Goal: Task Accomplishment & Management: Manage account settings

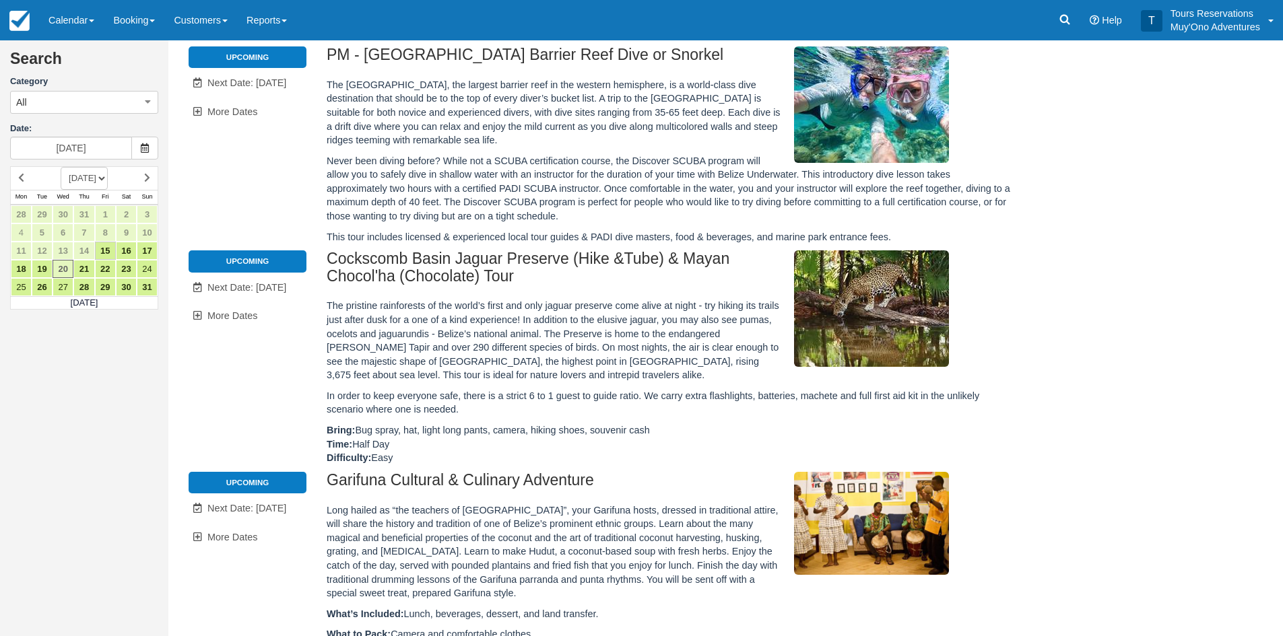
scroll to position [316, 0]
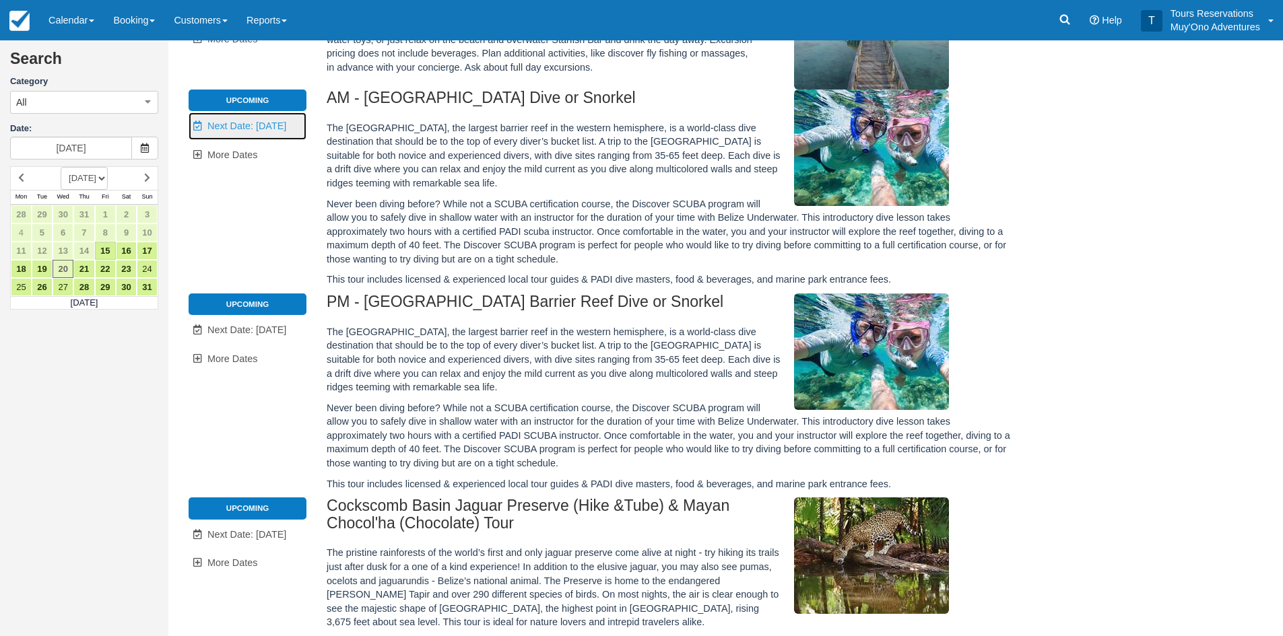
click at [230, 127] on span "Next Date: Aug 21" at bounding box center [246, 126] width 79 height 11
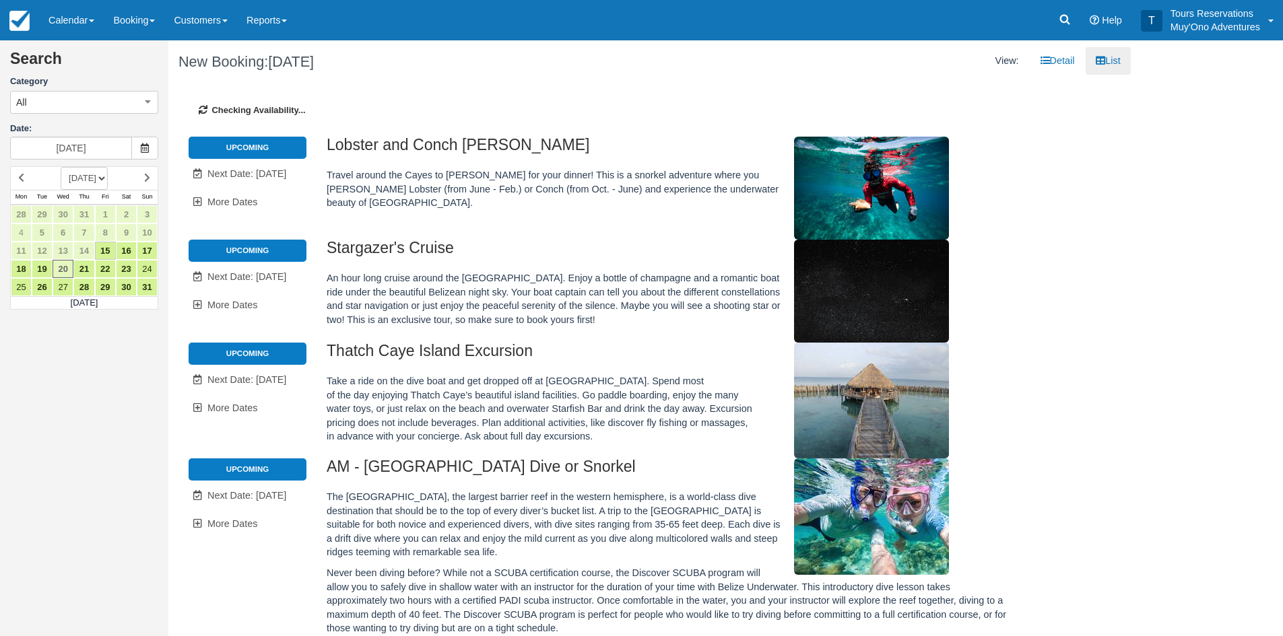
type input "08/21/25"
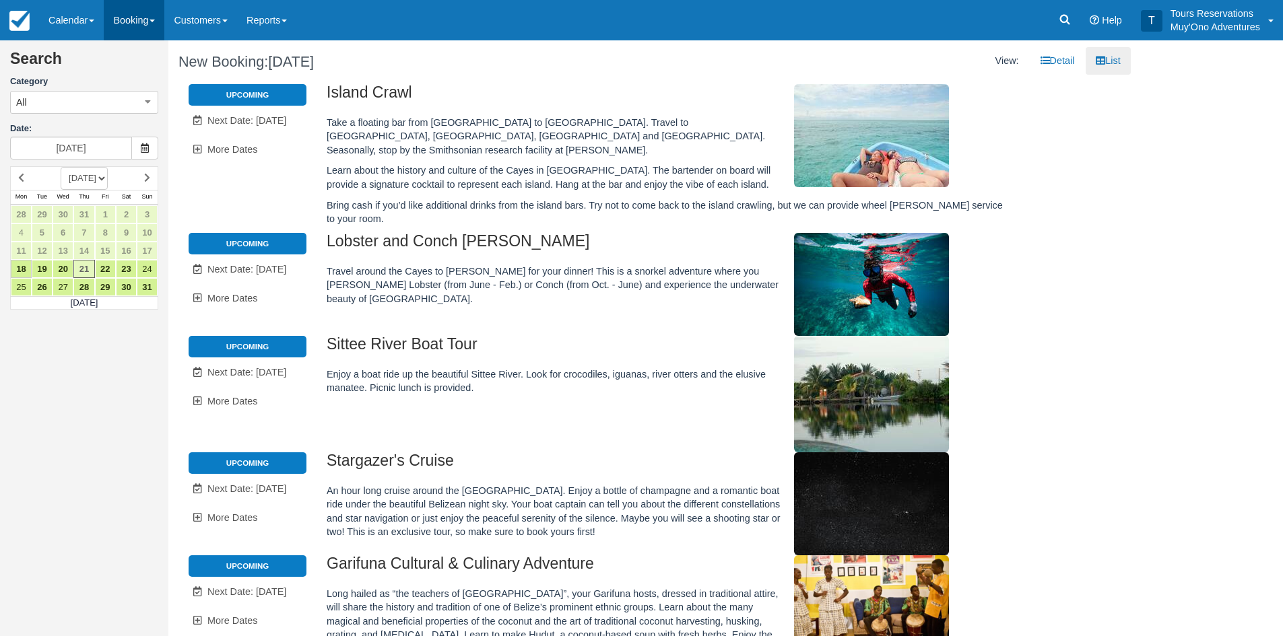
click at [115, 12] on link "Booking" at bounding box center [134, 20] width 61 height 40
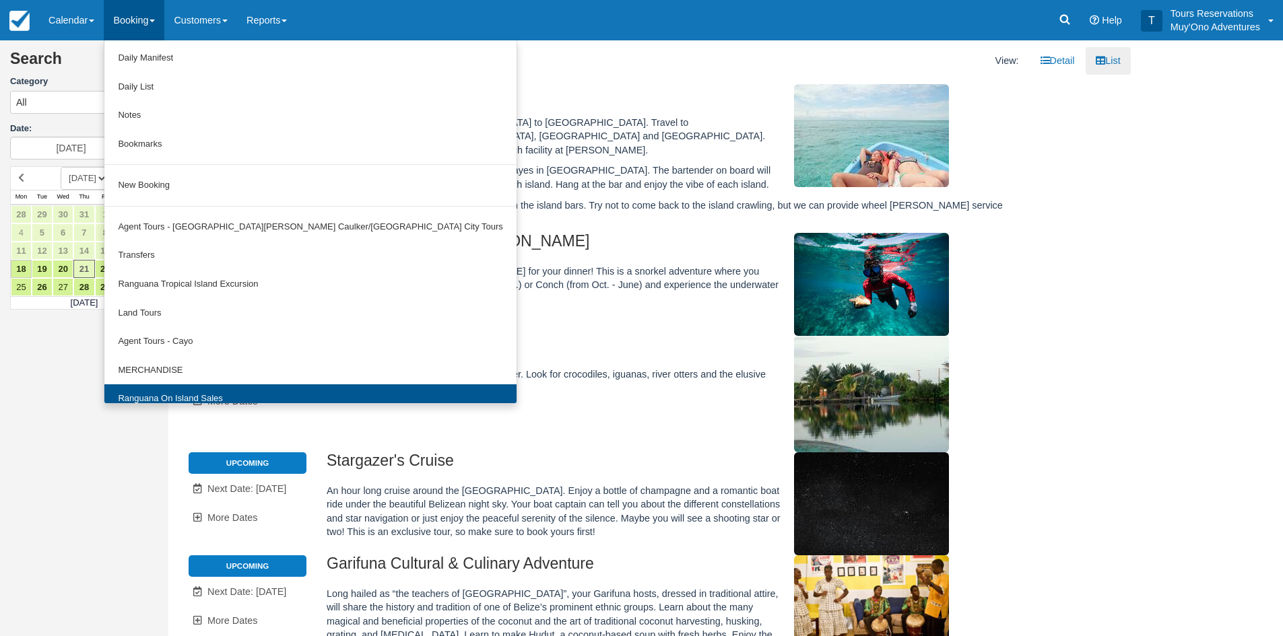
scroll to position [42, 0]
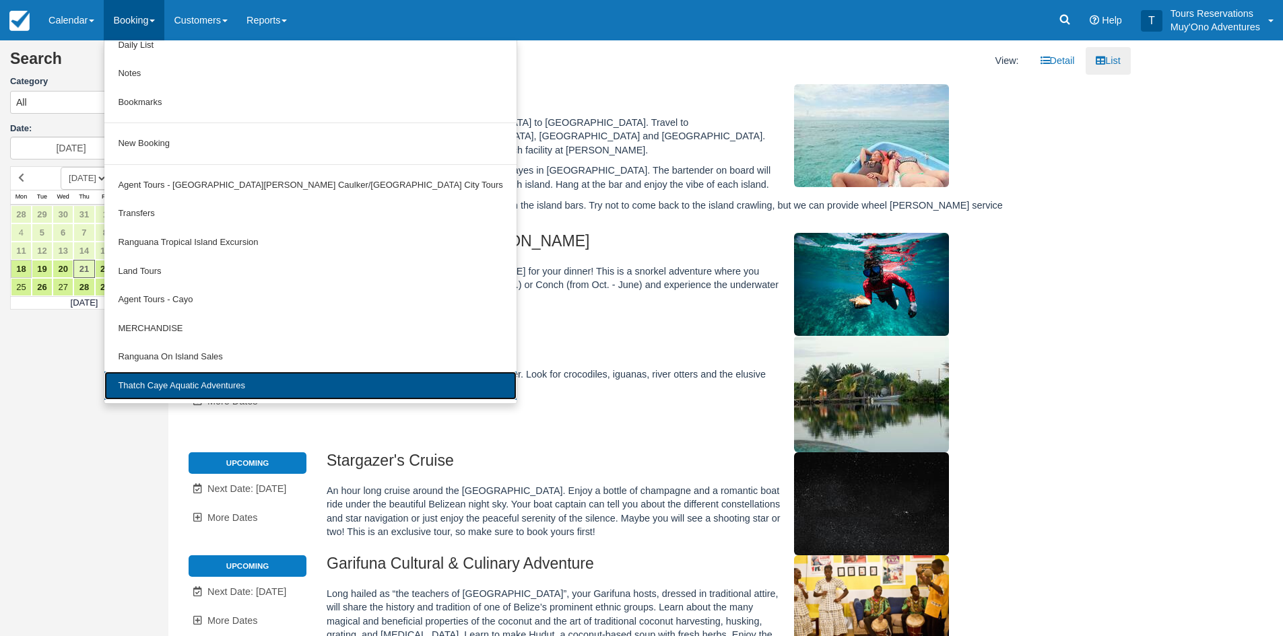
click at [178, 386] on link "Thatch Caye Aquatic Adventures" at bounding box center [309, 386] width 411 height 29
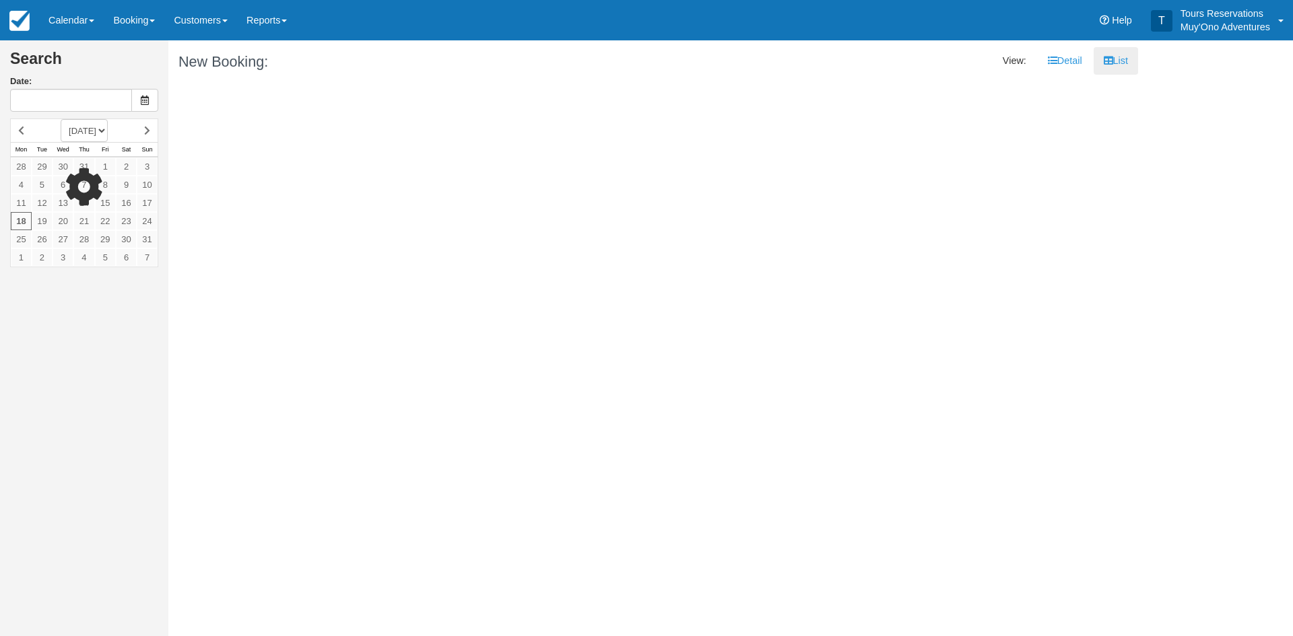
type input "[DATE]"
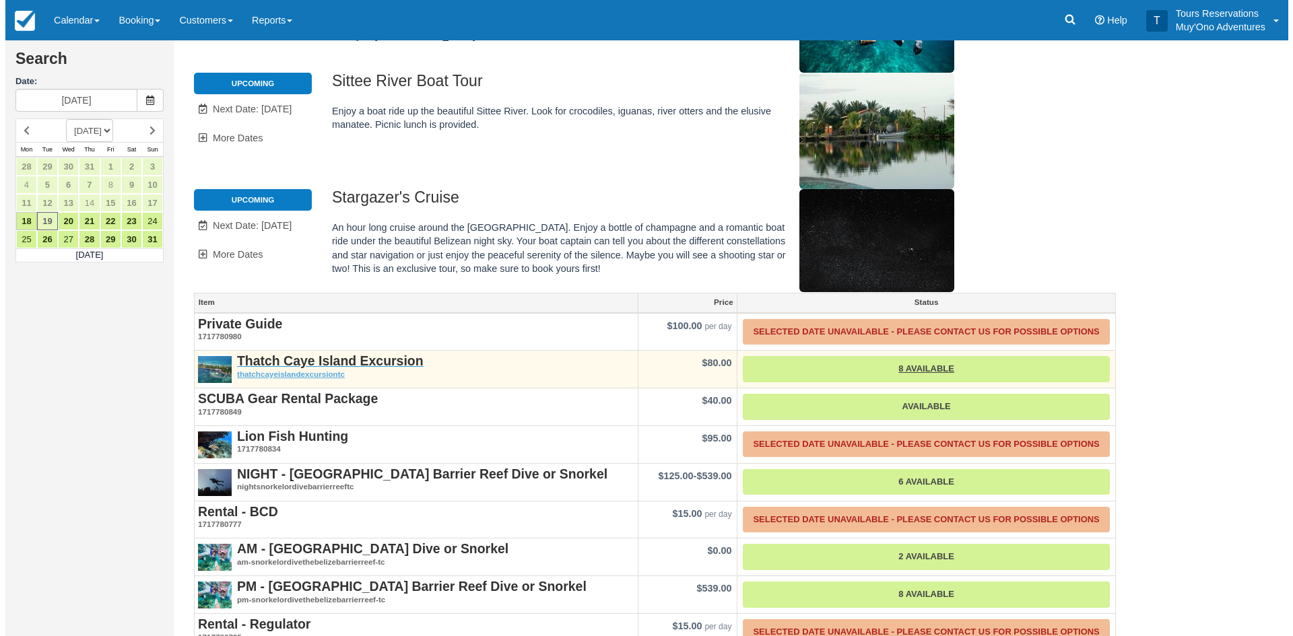
scroll to position [278, 0]
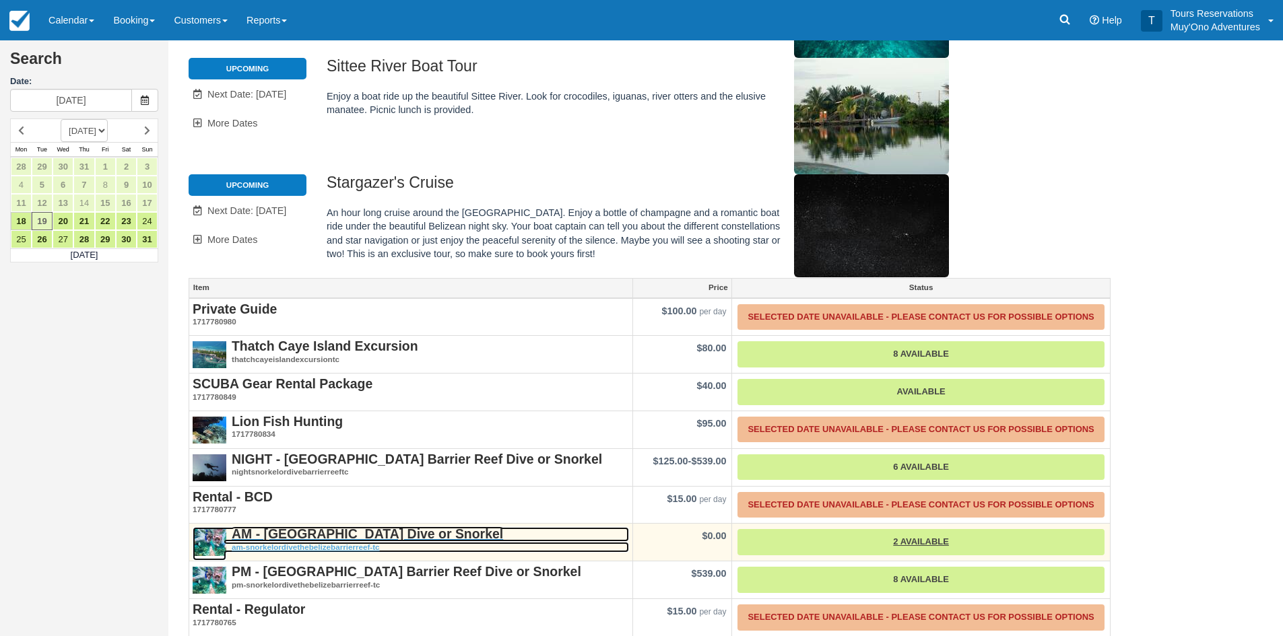
click at [312, 527] on strong "AM - [GEOGRAPHIC_DATA] Dive or Snorkel" at bounding box center [367, 534] width 271 height 15
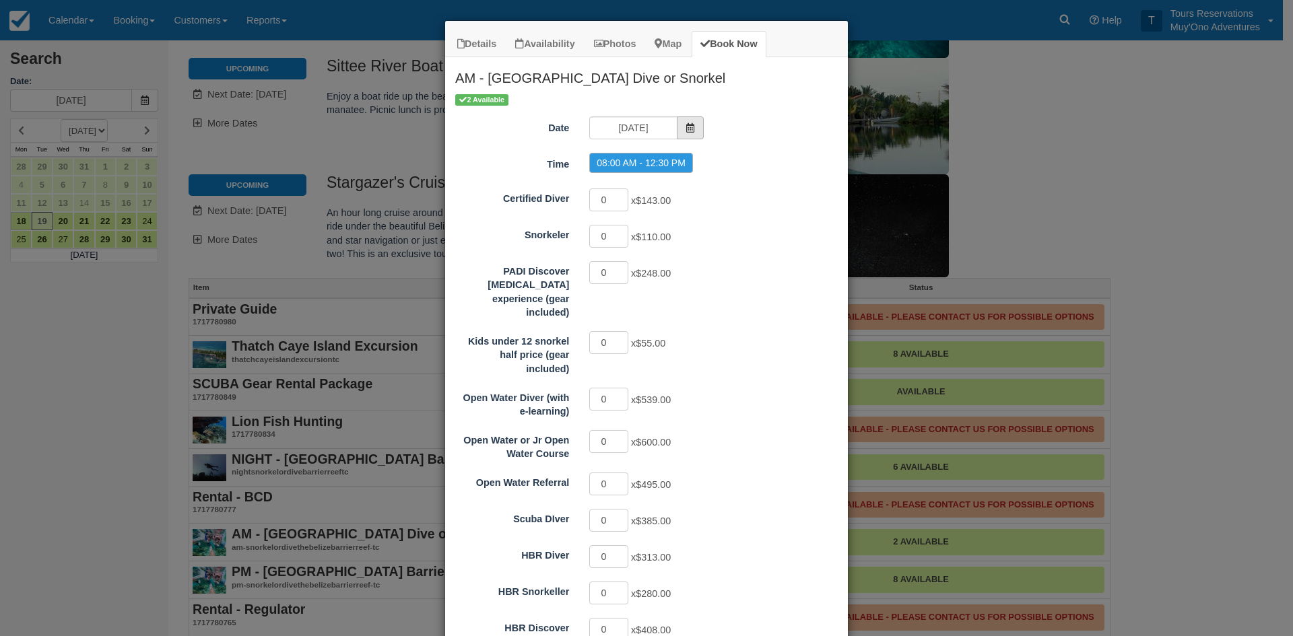
click at [685, 125] on icon "Item Modal" at bounding box center [689, 127] width 9 height 9
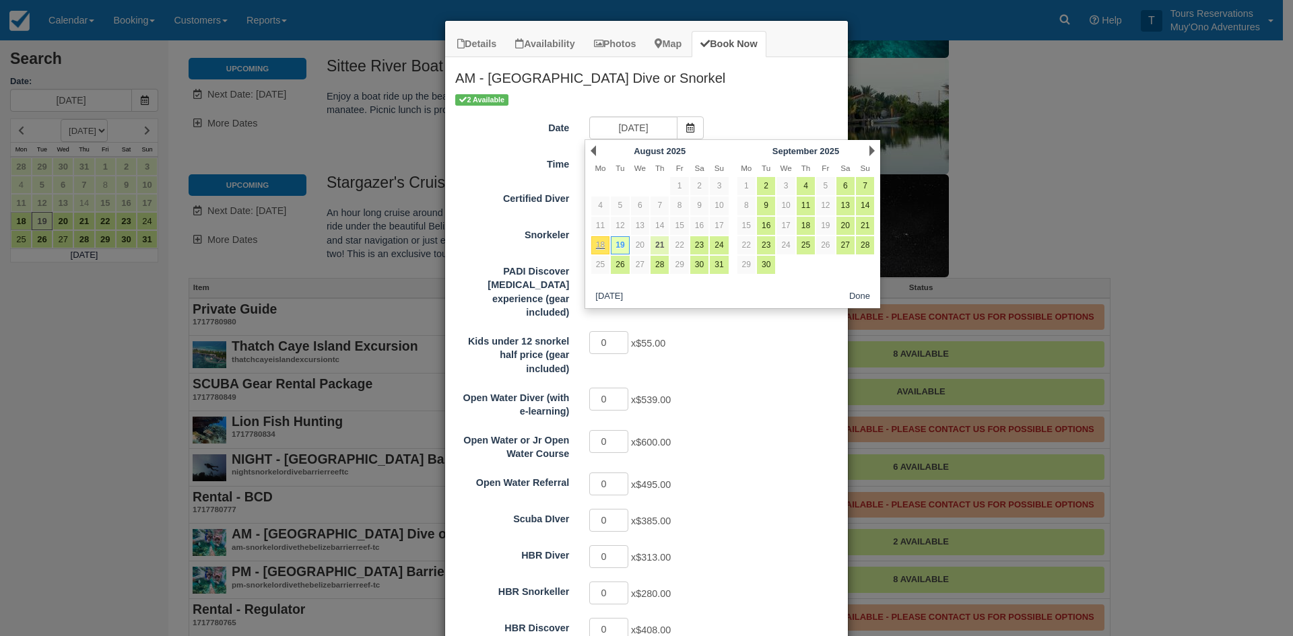
click at [658, 244] on link "21" at bounding box center [659, 245] width 18 height 18
type input "08/21/25"
radio input "false"
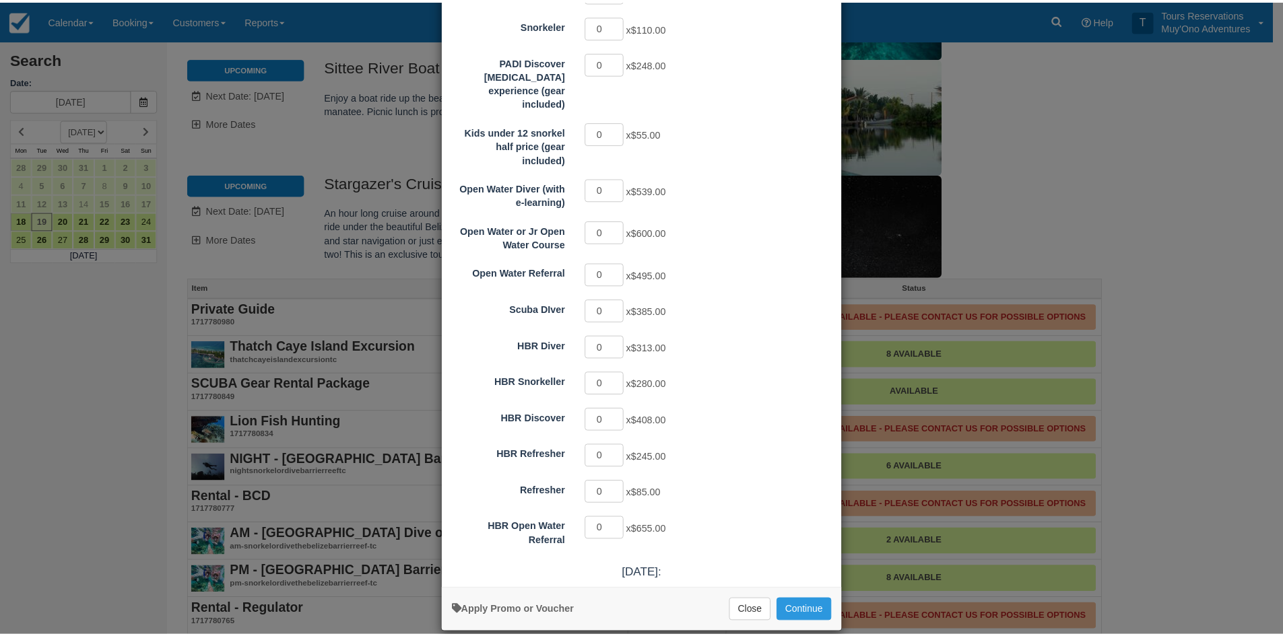
scroll to position [213, 0]
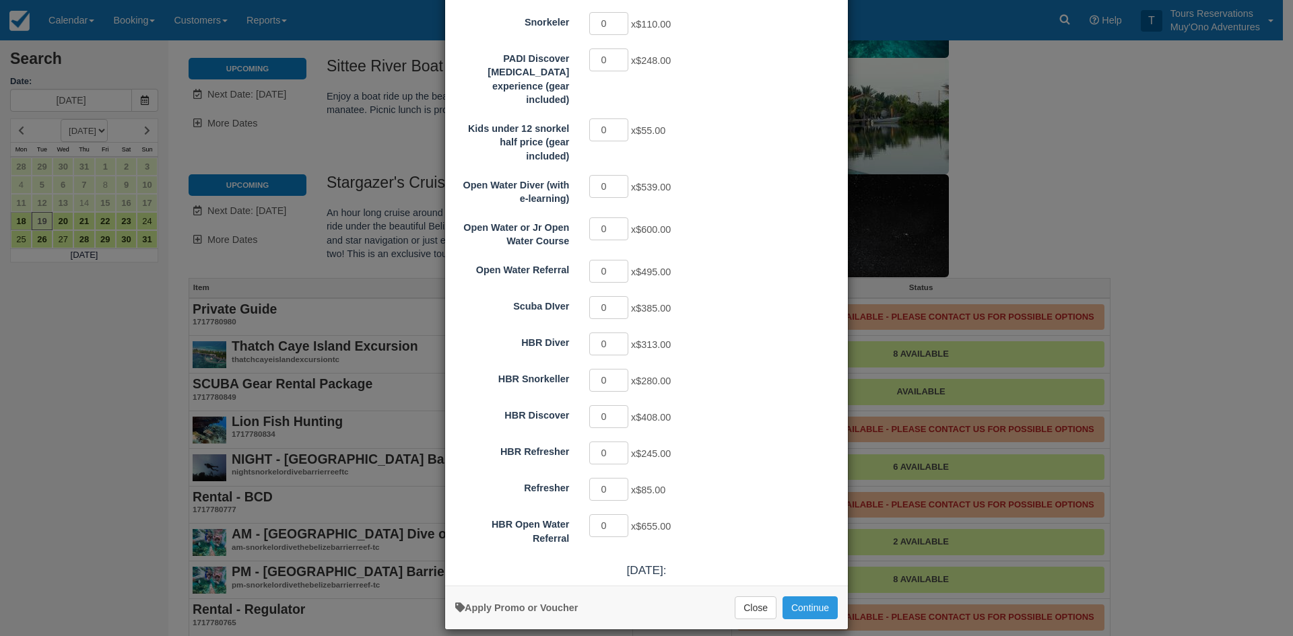
click at [321, 165] on div "Details Availability Photos Map Book Now AM - Belize Barrier Reef Dive or Snork…" at bounding box center [646, 318] width 1293 height 636
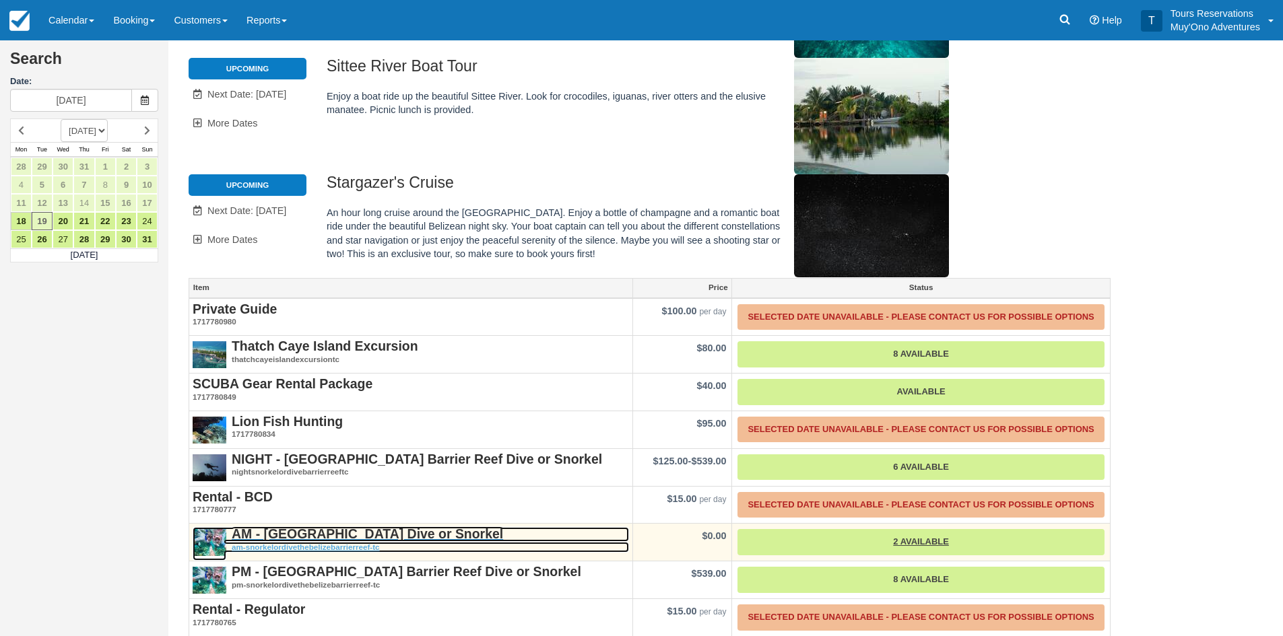
click at [304, 527] on strong "AM - [GEOGRAPHIC_DATA] Dive or Snorkel" at bounding box center [367, 534] width 271 height 15
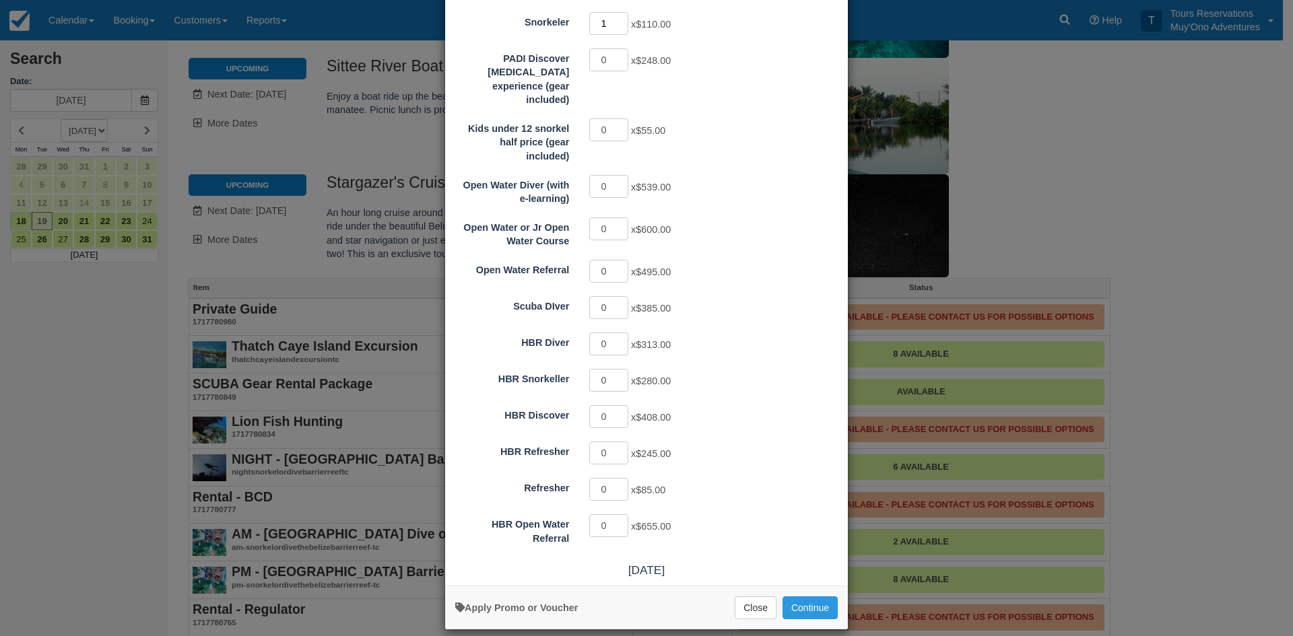
type input "1"
click at [618, 35] on input "1" at bounding box center [608, 23] width 39 height 23
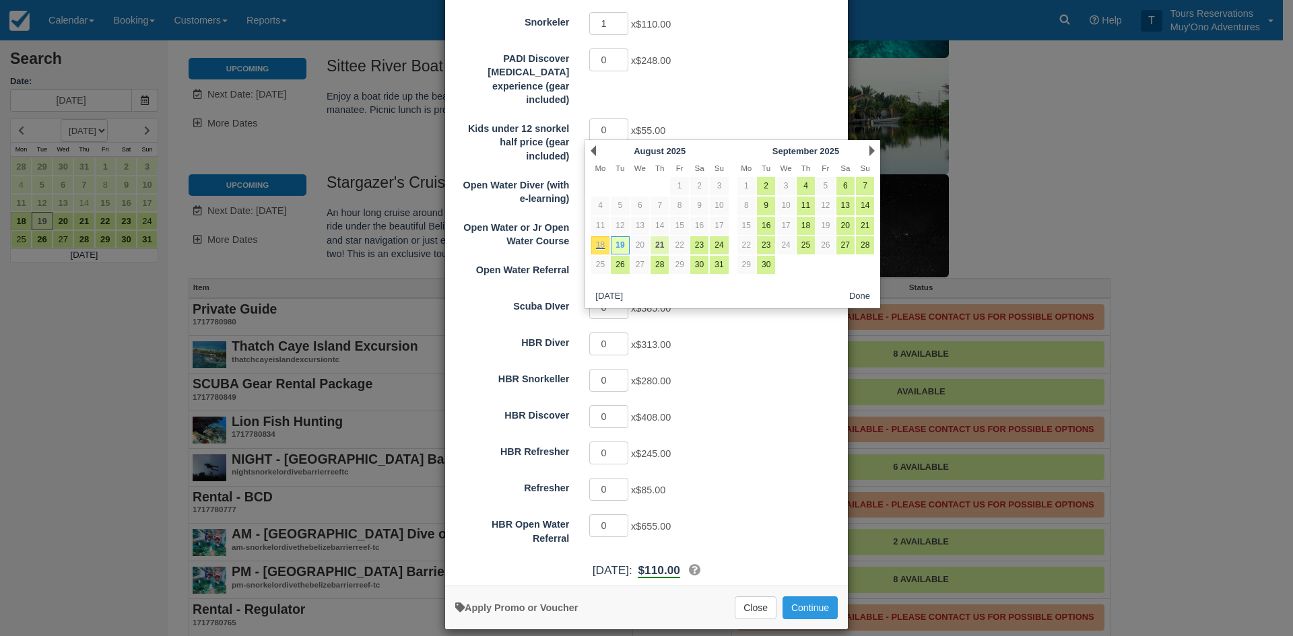
click at [660, 242] on link "21" at bounding box center [659, 245] width 18 height 18
type input "08/21/25"
radio input "false"
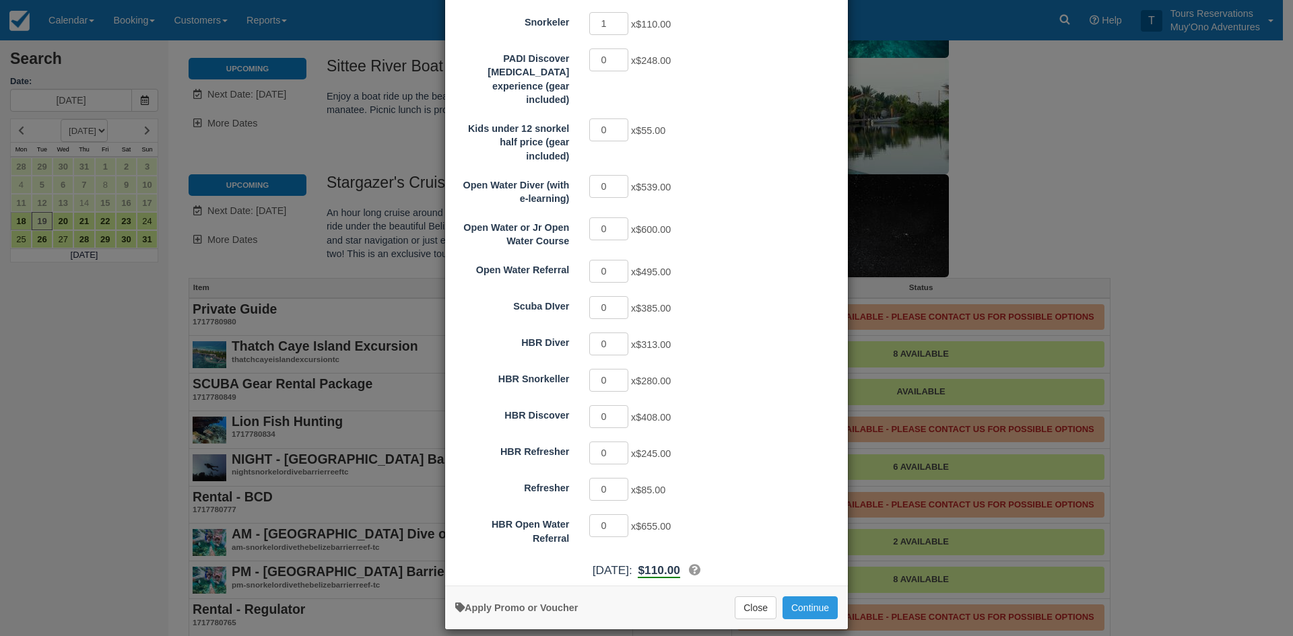
click at [1036, 164] on div "Details Availability Photos Map Book Now AM - Belize Barrier Reef Dive or Snork…" at bounding box center [646, 318] width 1293 height 636
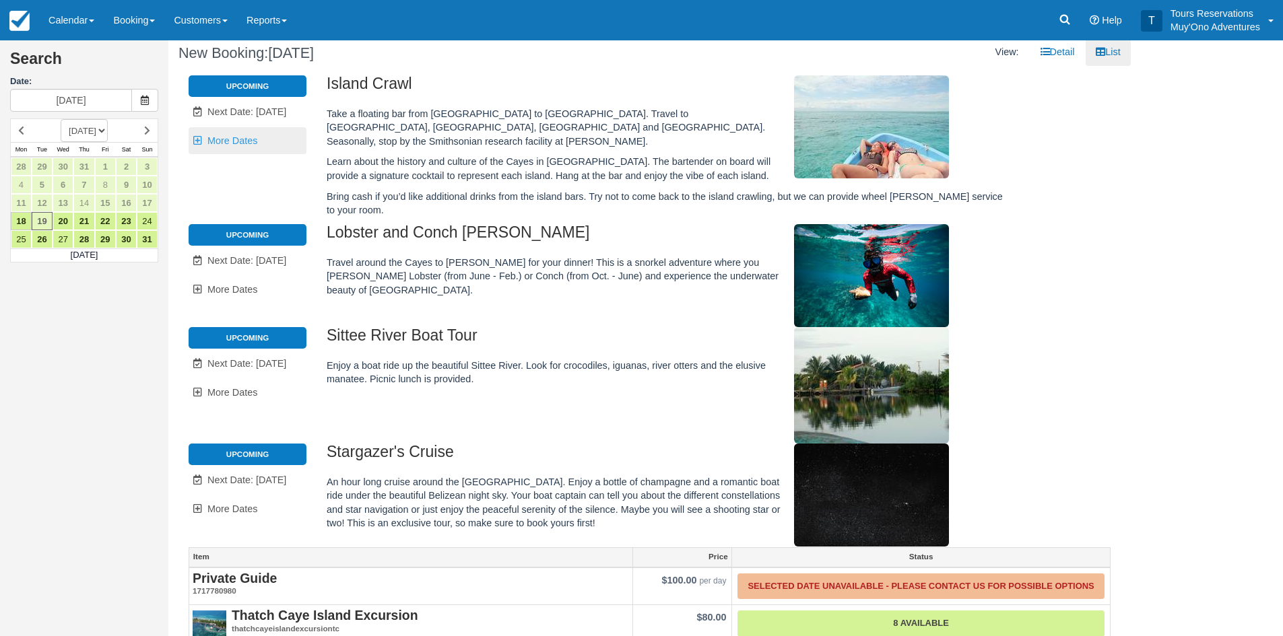
scroll to position [0, 0]
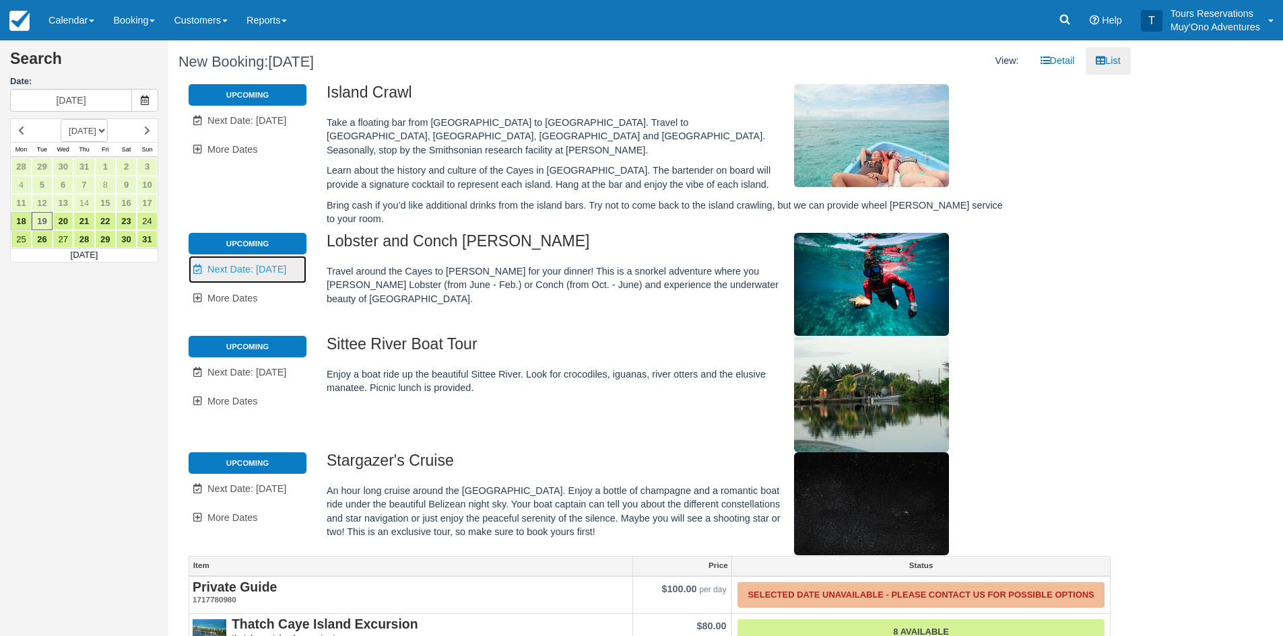
click at [253, 264] on span "Next Date: Aug 22" at bounding box center [246, 269] width 79 height 11
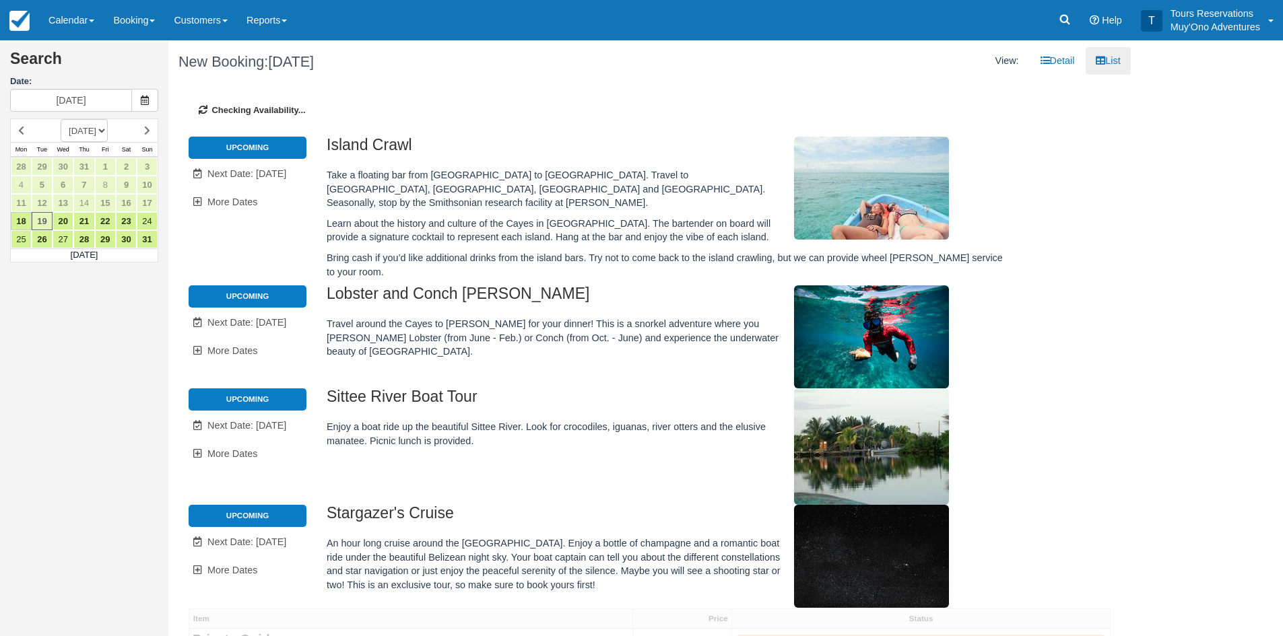
type input "08/22/25"
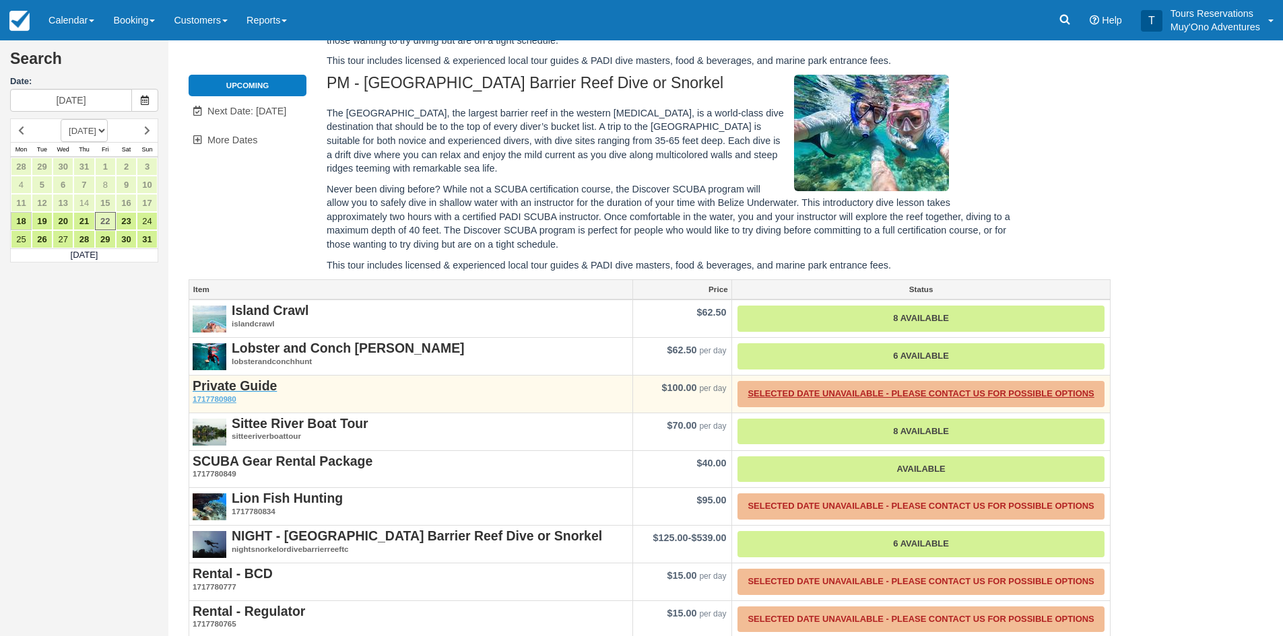
scroll to position [448, 0]
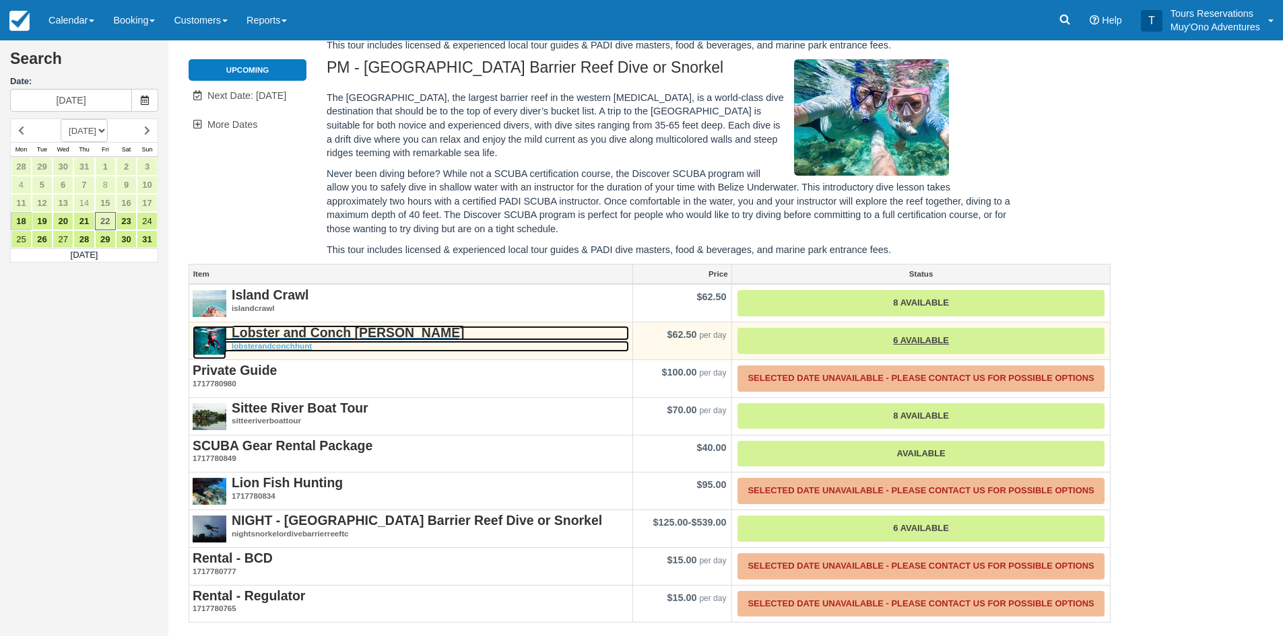
click at [260, 341] on em "lobsterandconchhunt" at bounding box center [411, 346] width 436 height 11
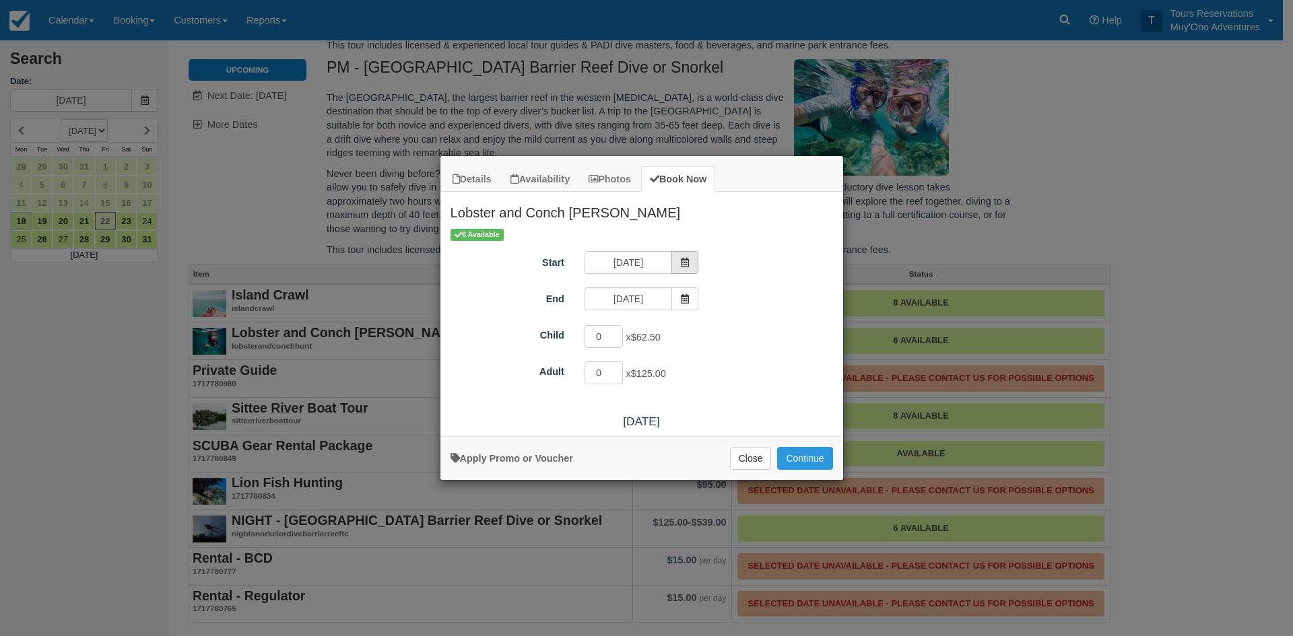
click at [688, 261] on icon "Item Modal" at bounding box center [684, 262] width 9 height 9
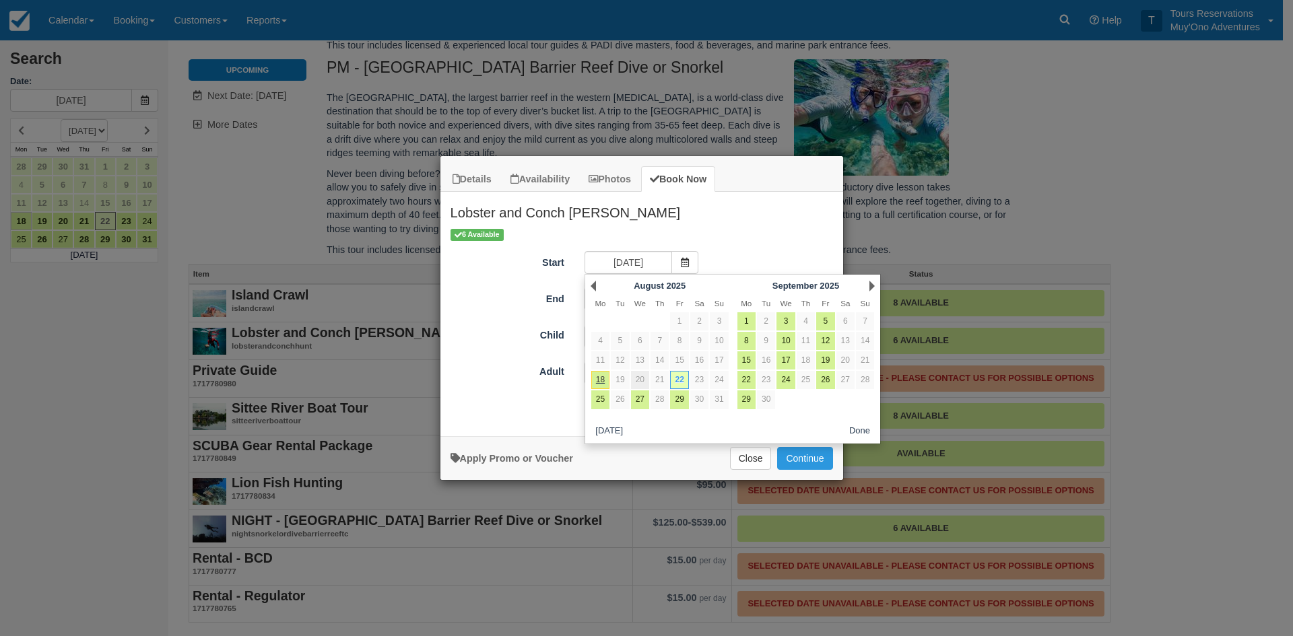
click at [642, 379] on link "20" at bounding box center [640, 380] width 18 height 18
type input "08/20/25"
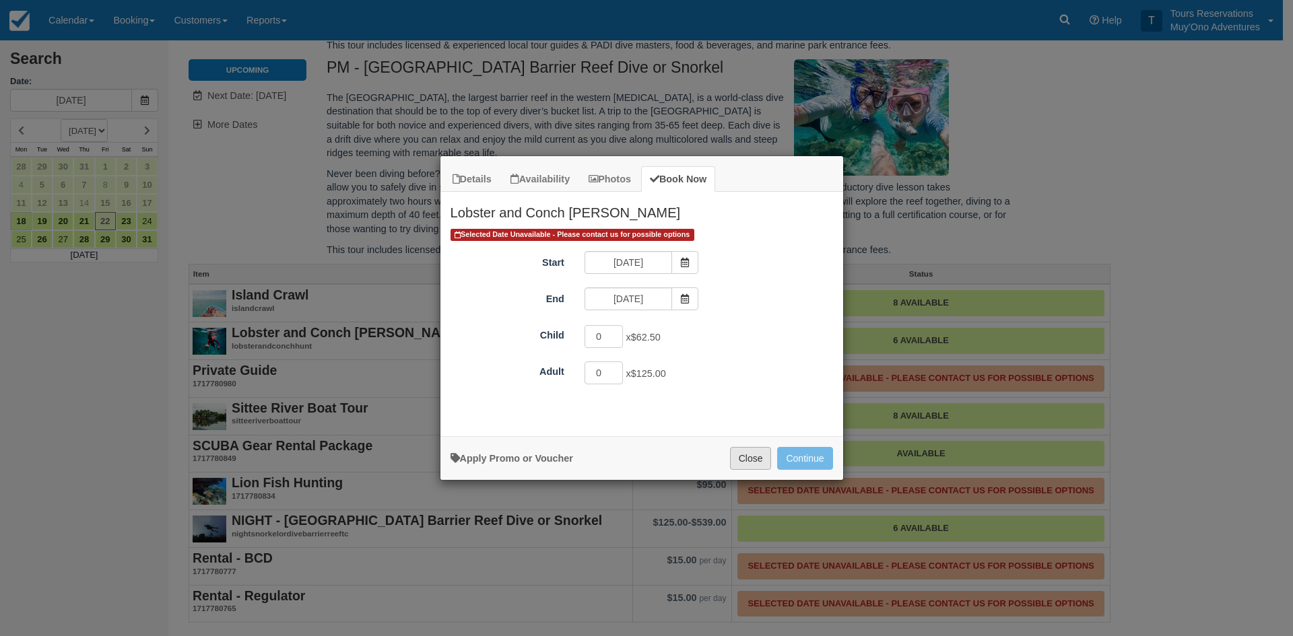
click at [750, 454] on button "Close" at bounding box center [751, 458] width 42 height 23
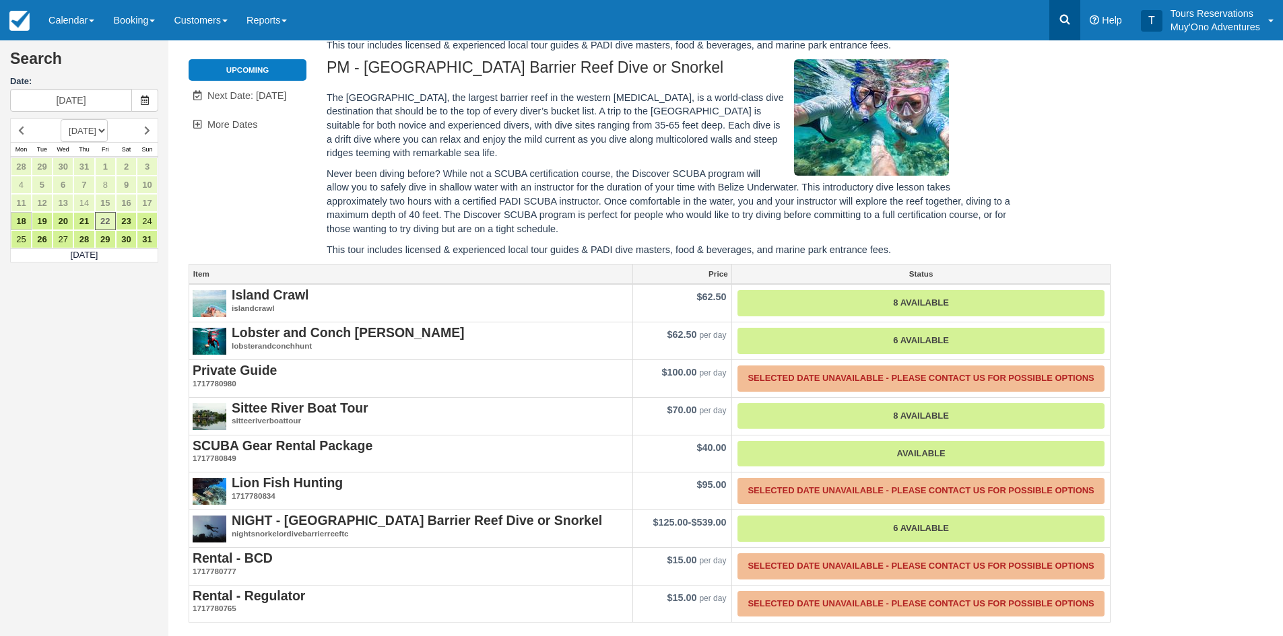
click at [1068, 11] on link at bounding box center [1064, 20] width 31 height 40
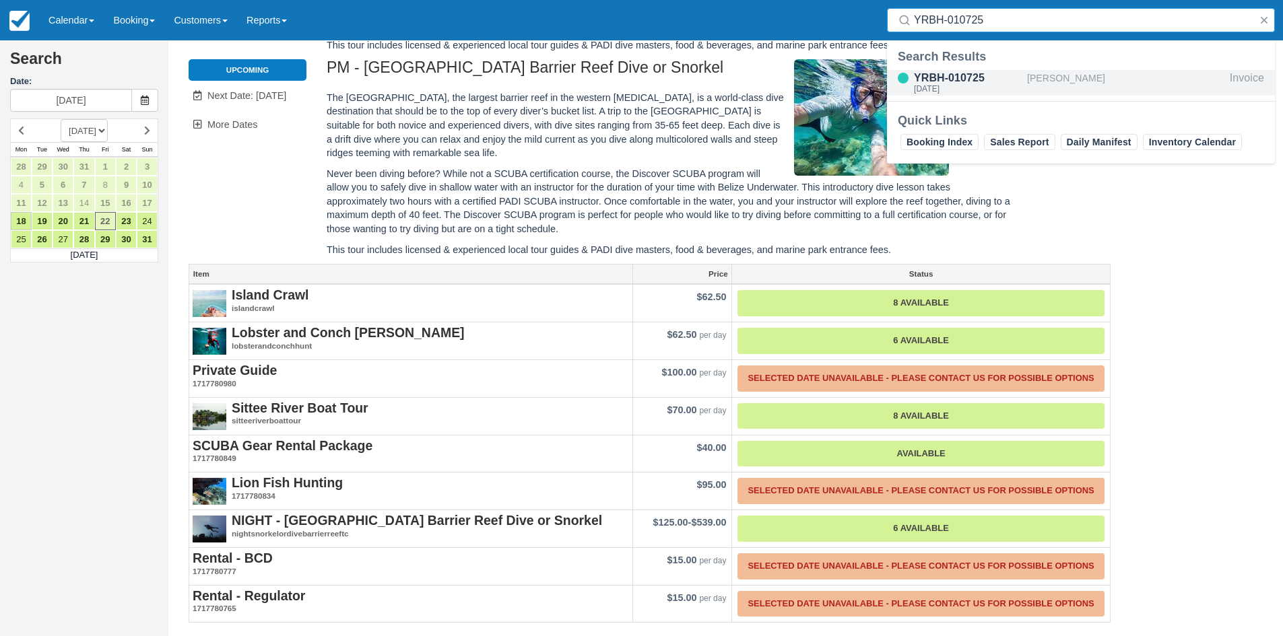
type input "YRBH-010725"
click at [964, 76] on div "YRBH-010725" at bounding box center [968, 78] width 108 height 16
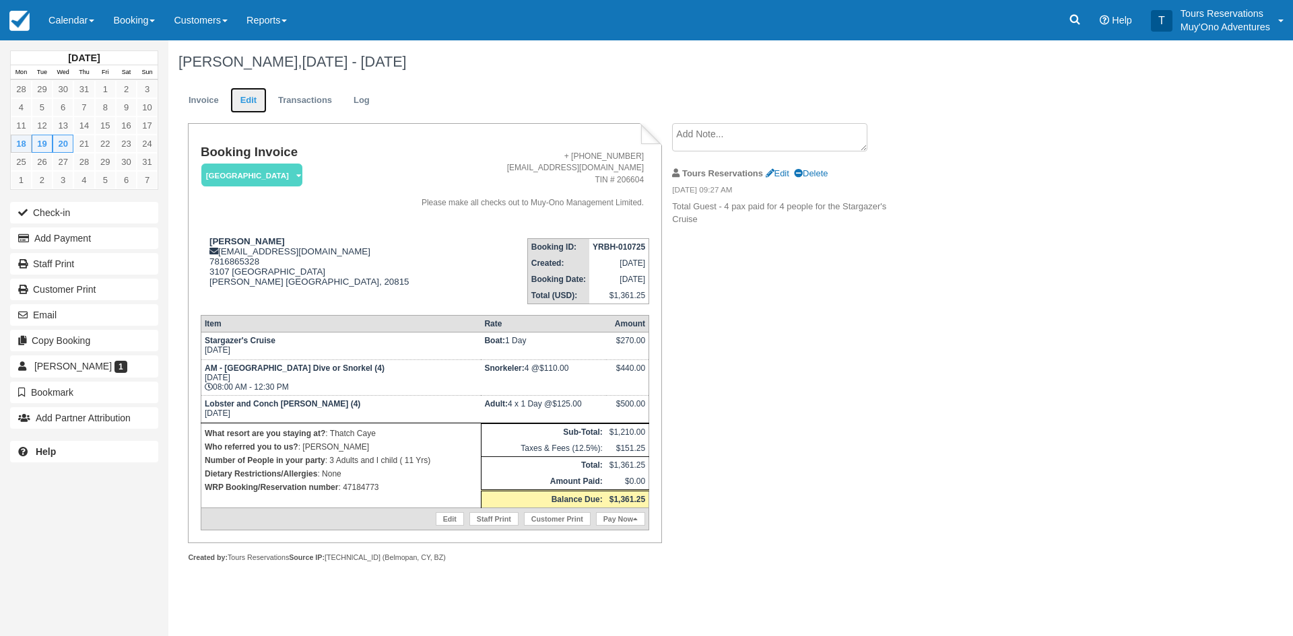
click at [240, 96] on link "Edit" at bounding box center [248, 101] width 36 height 26
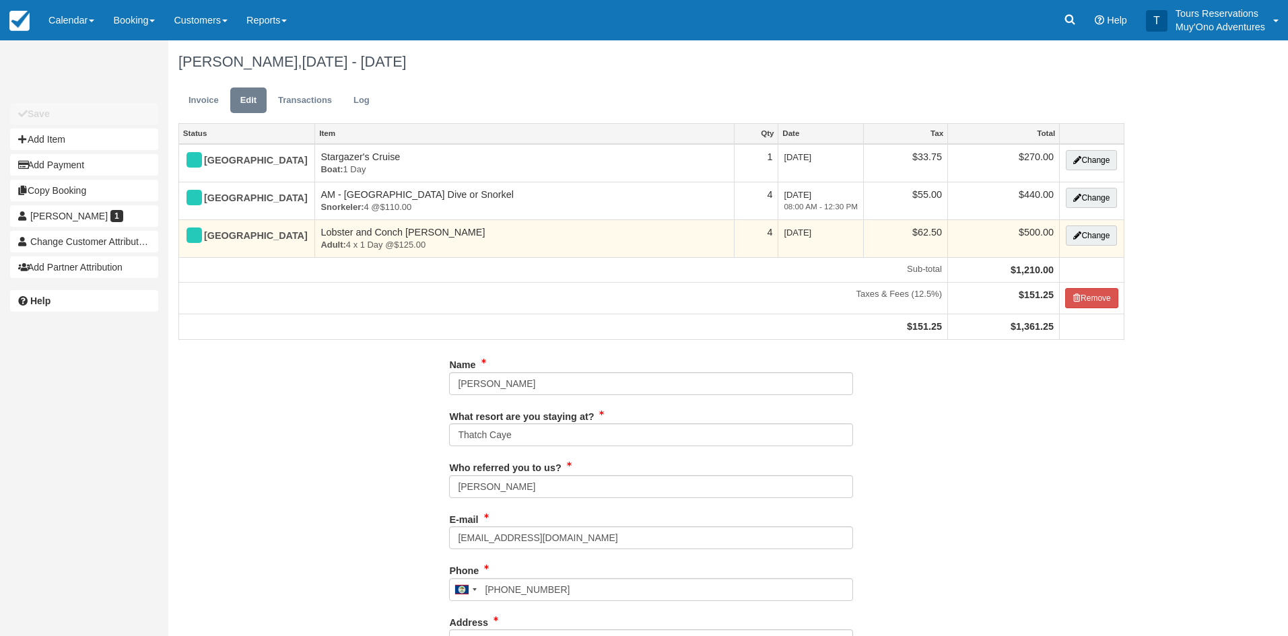
type input "7816865328"
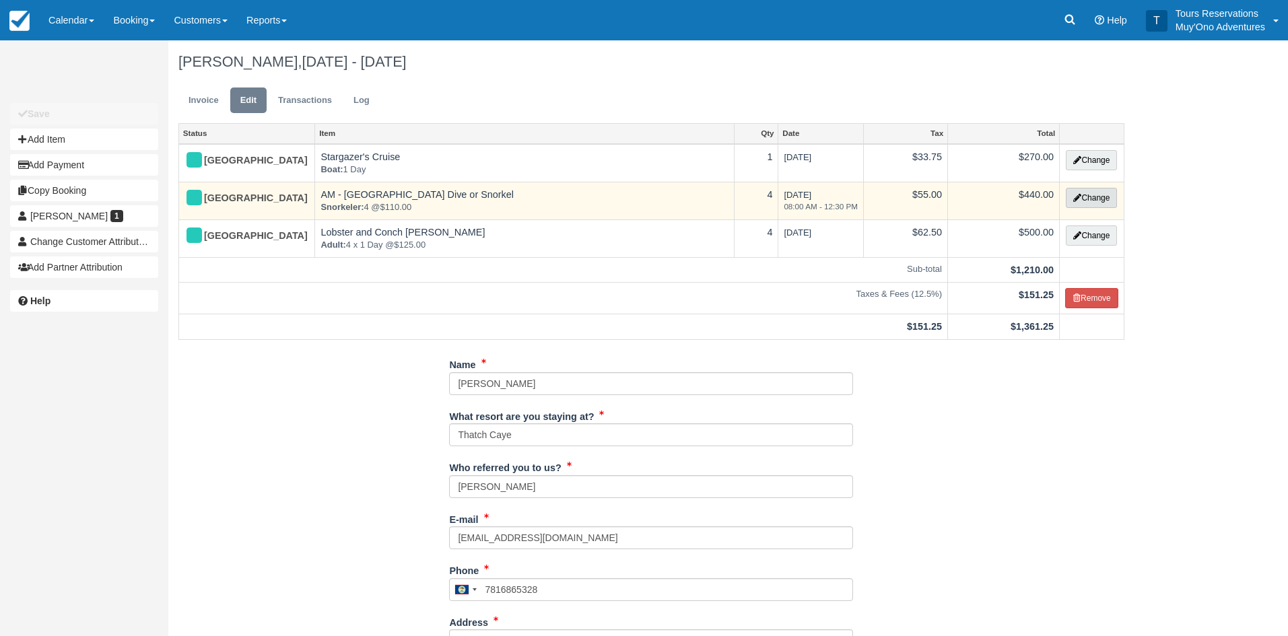
click at [1079, 199] on icon "button" at bounding box center [1077, 198] width 8 height 8
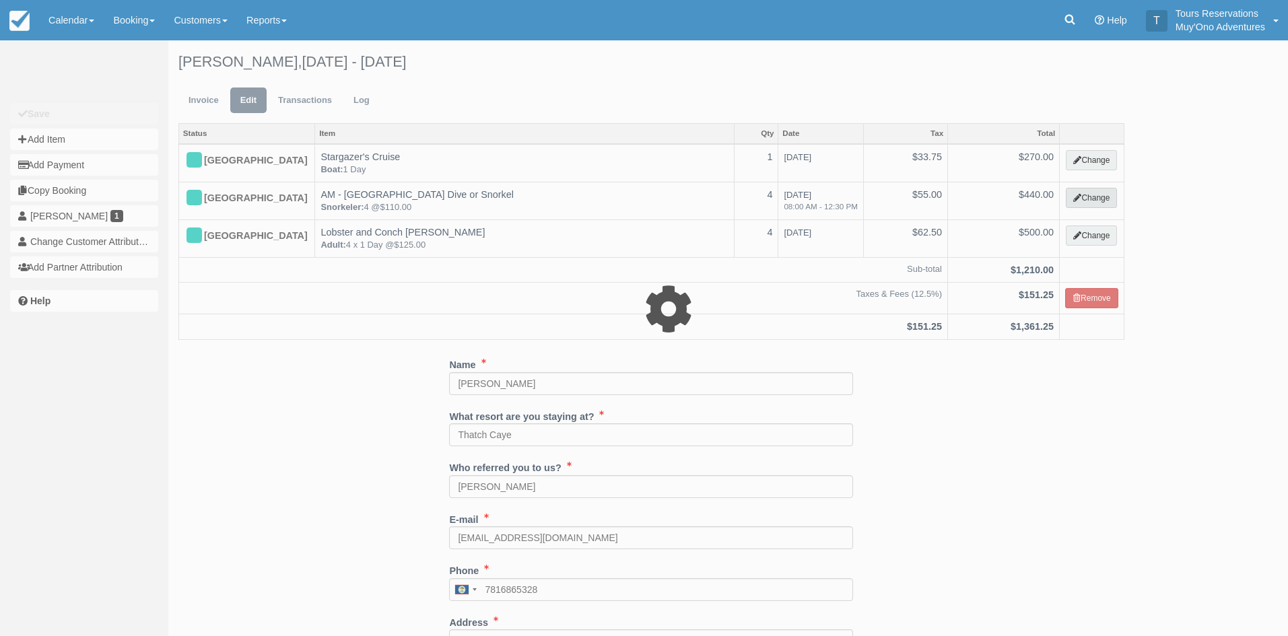
select select "64"
type input "440.00"
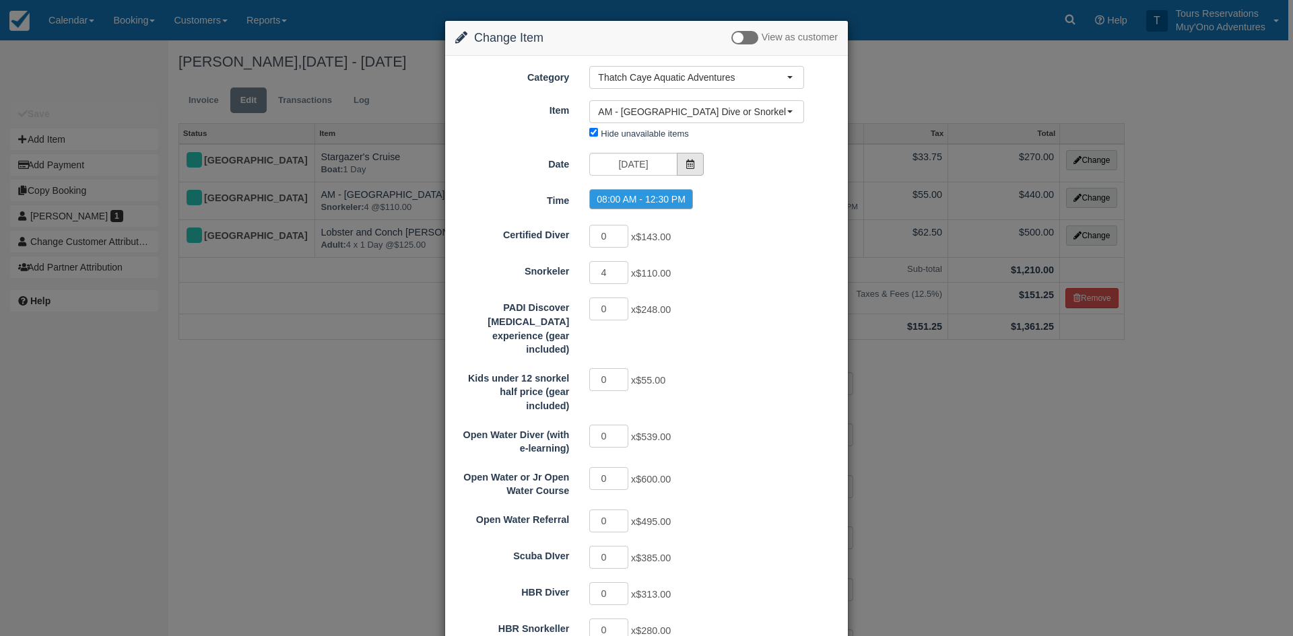
click at [685, 164] on icon at bounding box center [689, 164] width 9 height 9
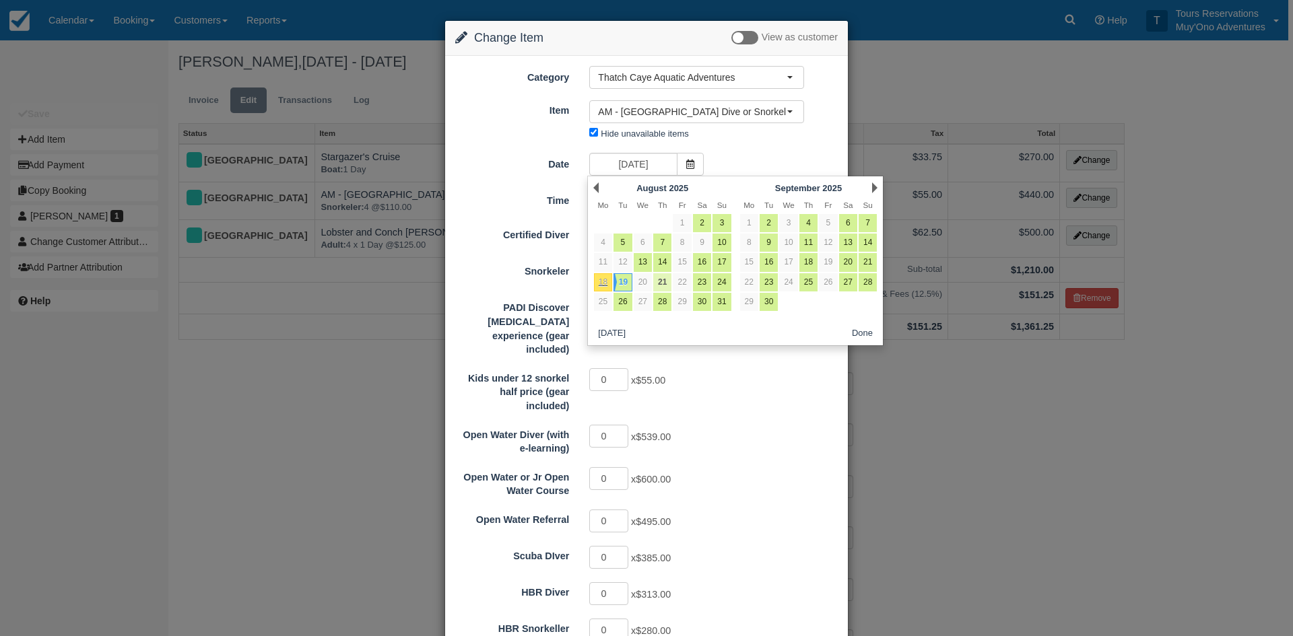
click at [665, 282] on link "21" at bounding box center [662, 282] width 18 height 18
type input "08/21/25"
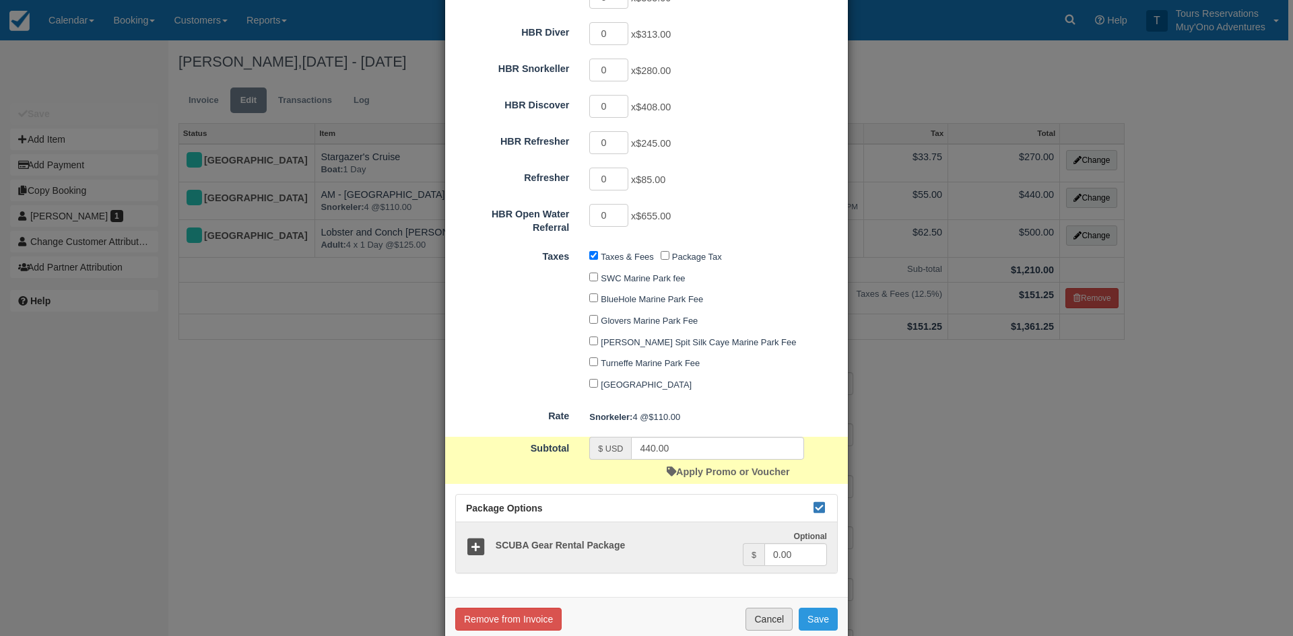
scroll to position [572, 0]
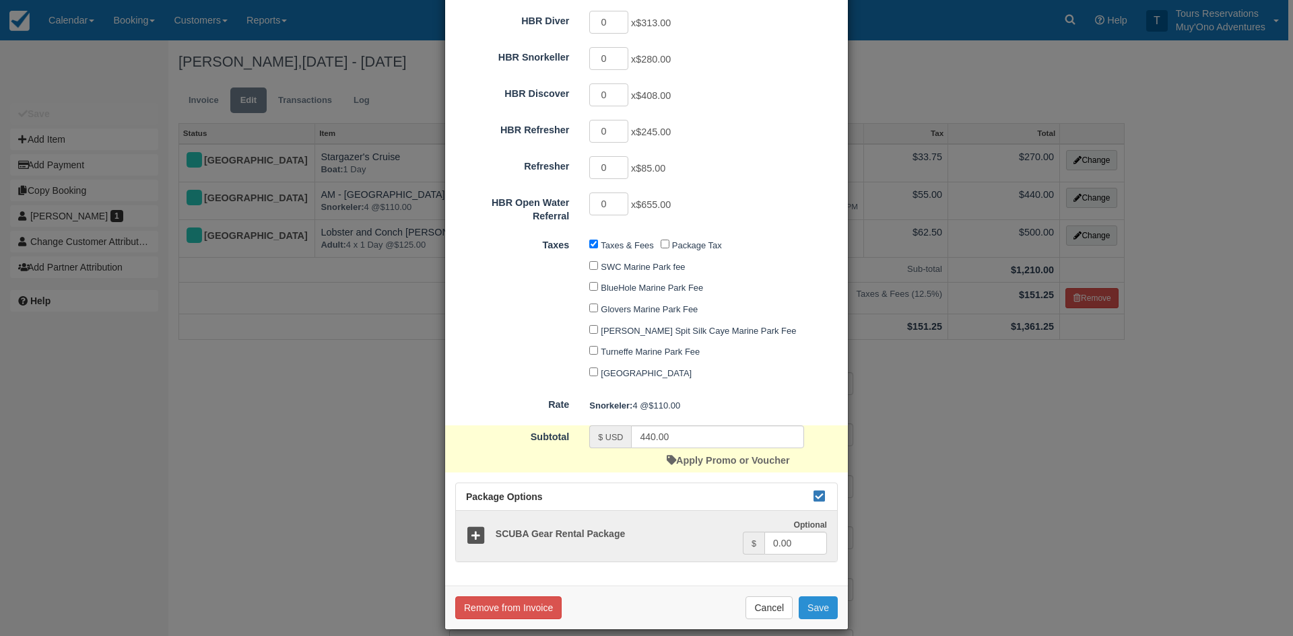
click at [817, 597] on button "Save" at bounding box center [818, 608] width 39 height 23
checkbox input "false"
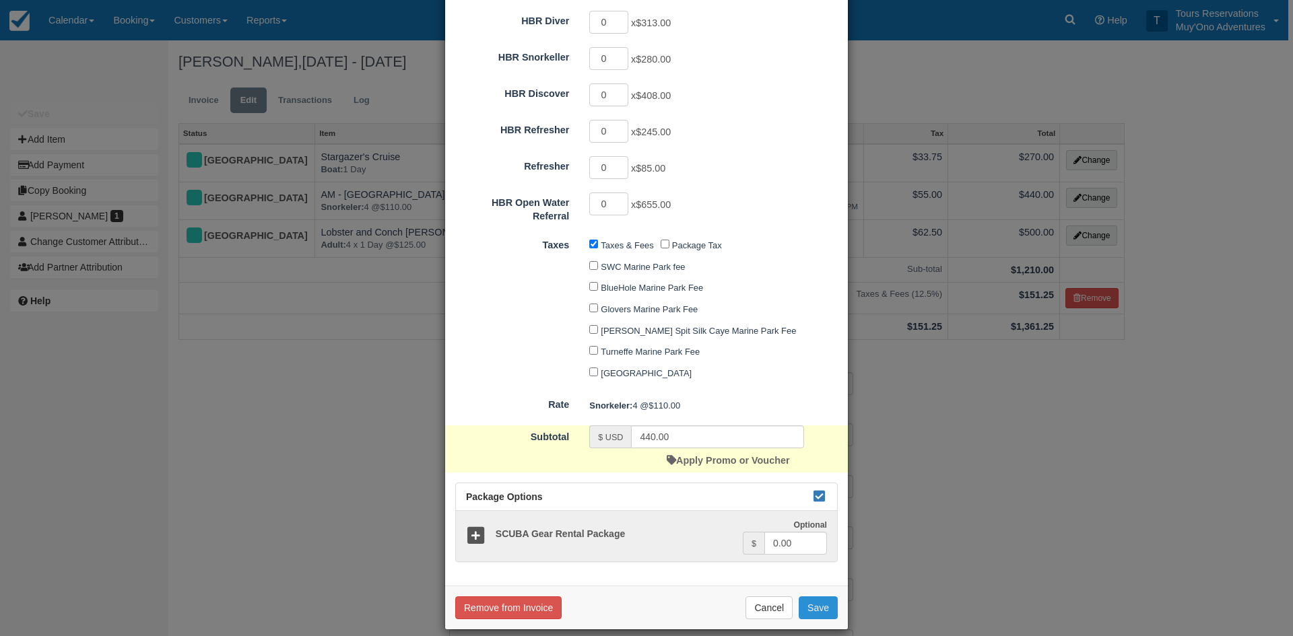
checkbox input "false"
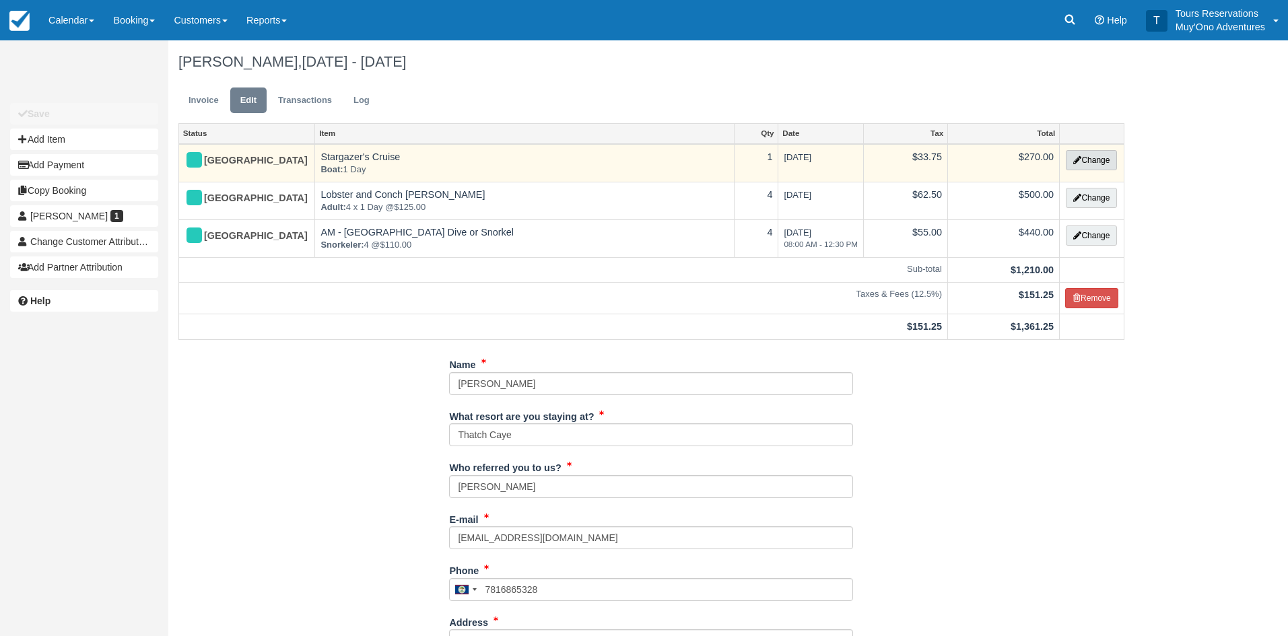
click at [1096, 158] on button "Change" at bounding box center [1091, 160] width 51 height 20
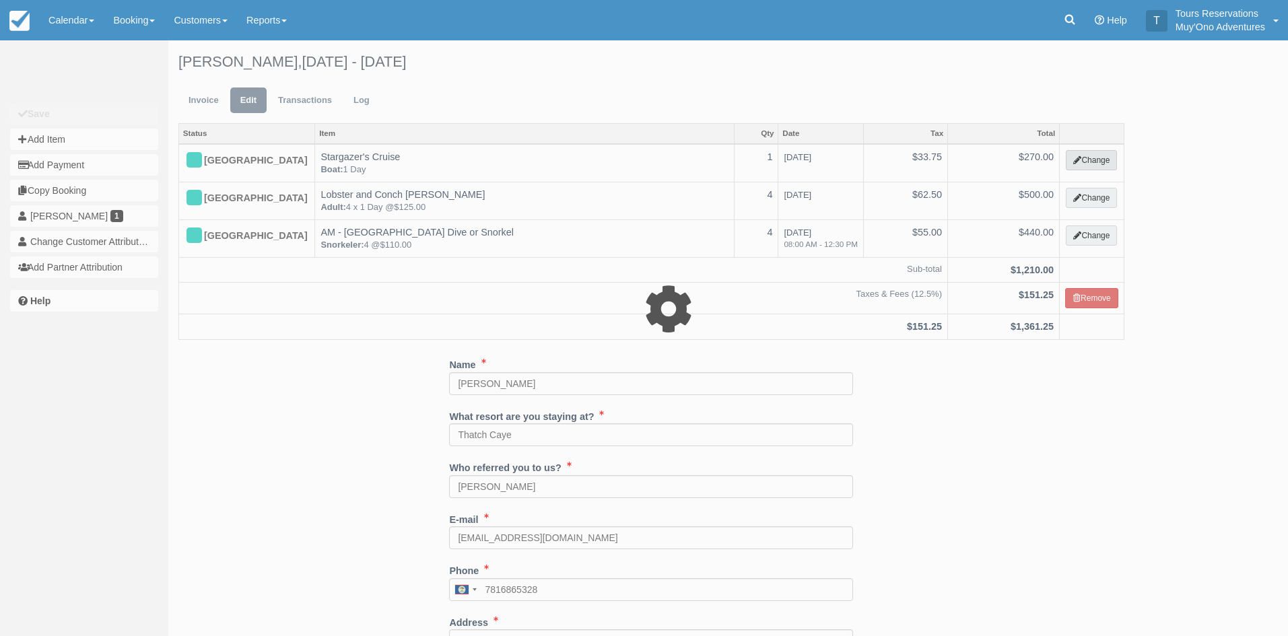
select select "64"
type input "270.00"
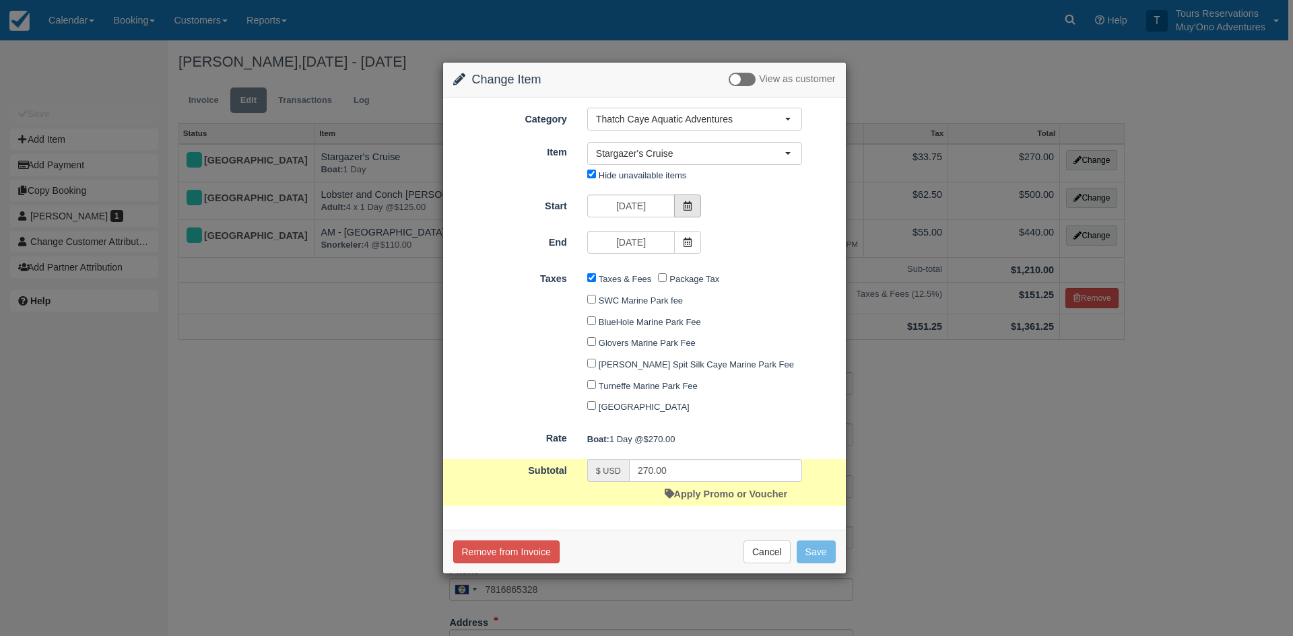
click at [683, 203] on icon at bounding box center [687, 205] width 9 height 9
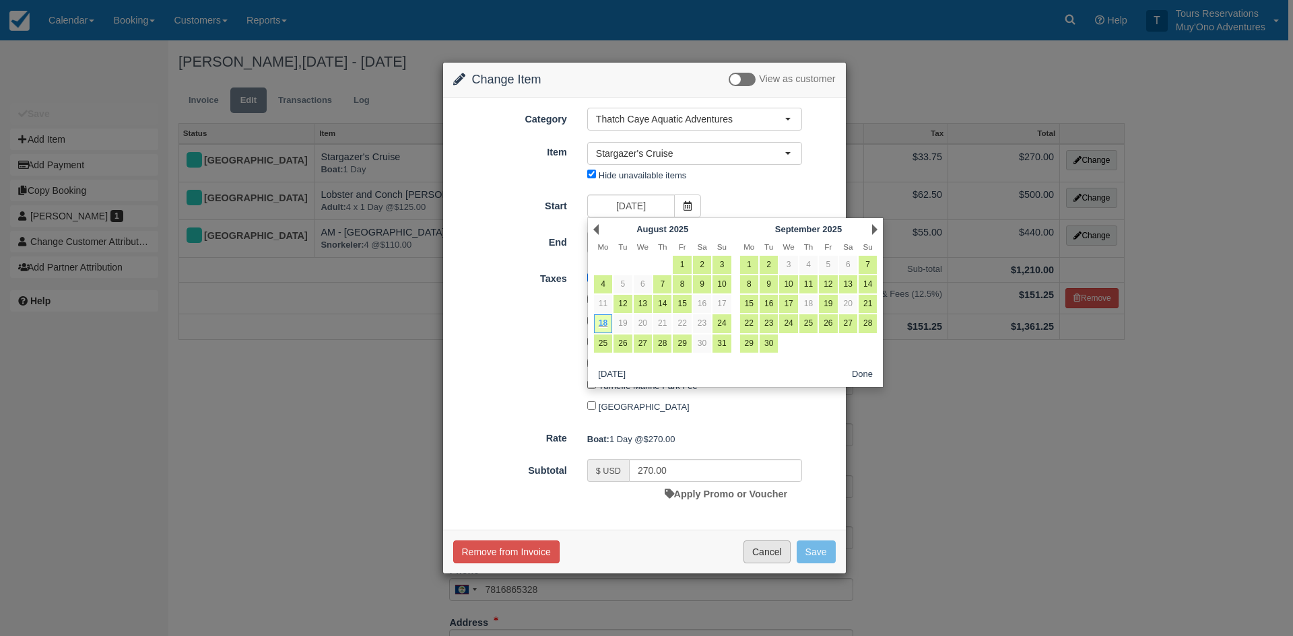
click at [770, 553] on button "Cancel" at bounding box center [766, 552] width 47 height 23
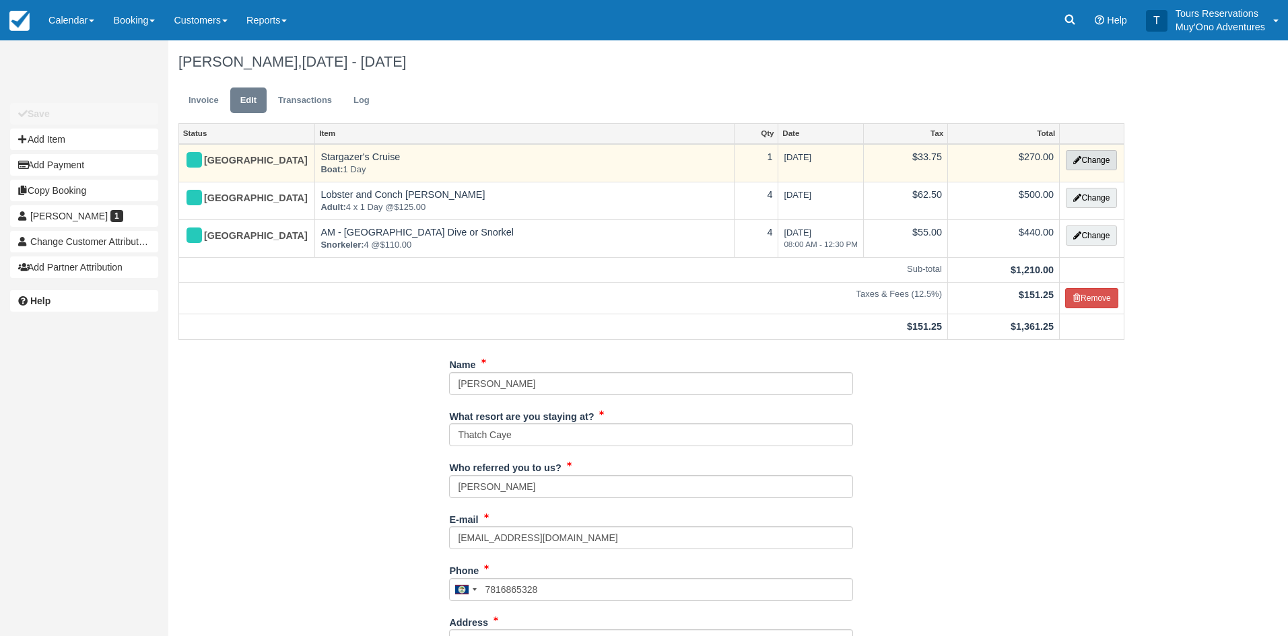
click at [1093, 157] on button "Change" at bounding box center [1091, 160] width 51 height 20
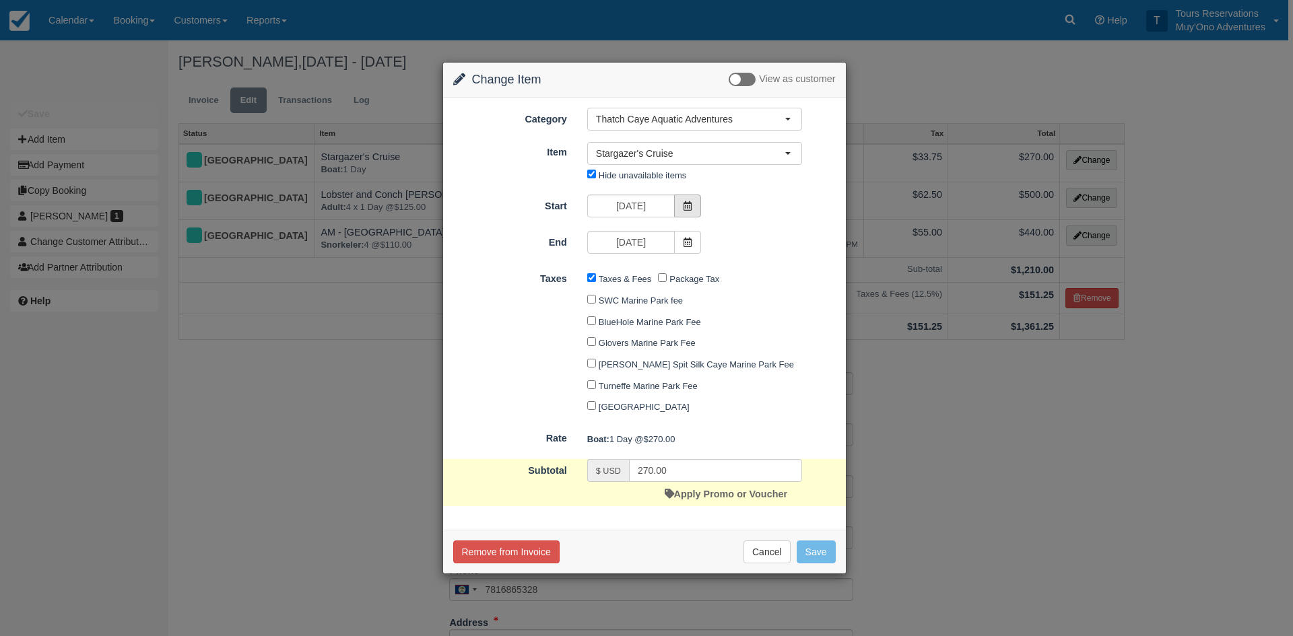
click at [691, 205] on icon at bounding box center [687, 205] width 9 height 9
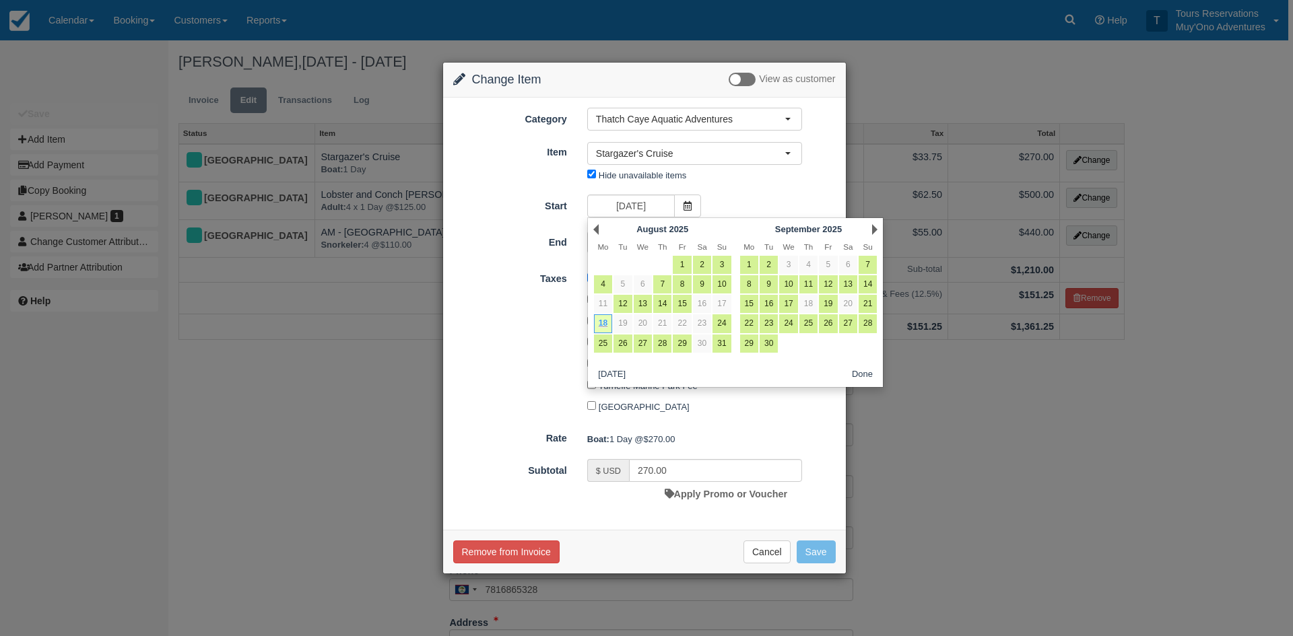
click at [1068, 425] on div "Change Item Add Item View as customer Category Thatch Caye Aquatic Adventures A…" at bounding box center [646, 318] width 1293 height 636
